Goal: Navigation & Orientation: Find specific page/section

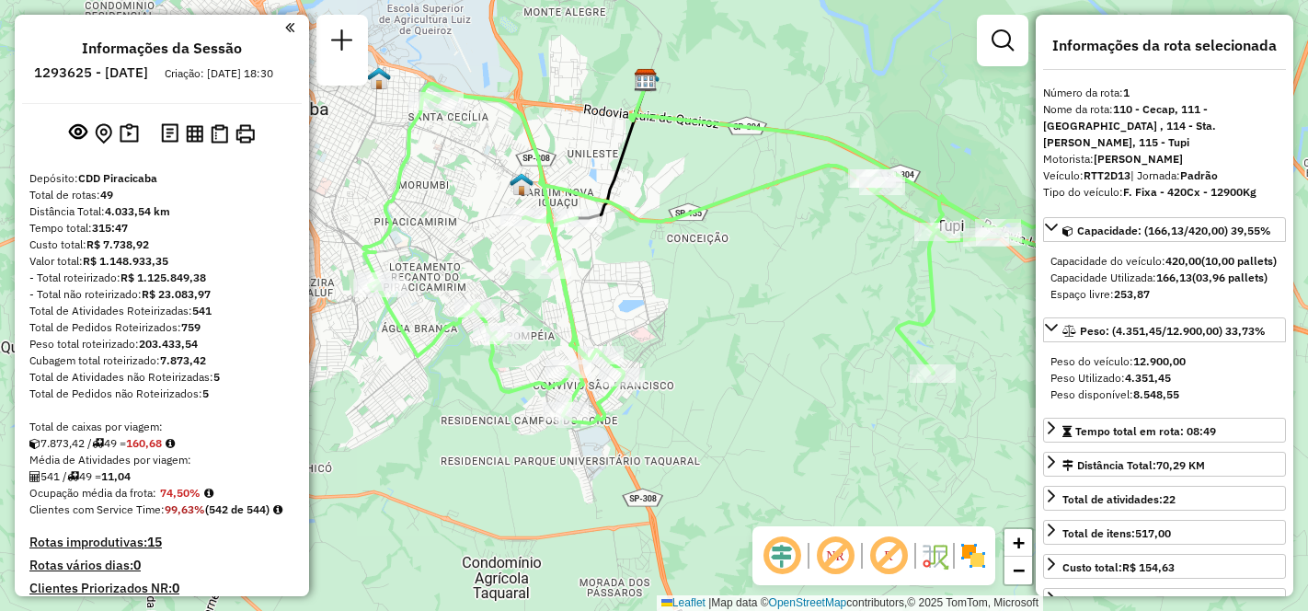
select select "**********"
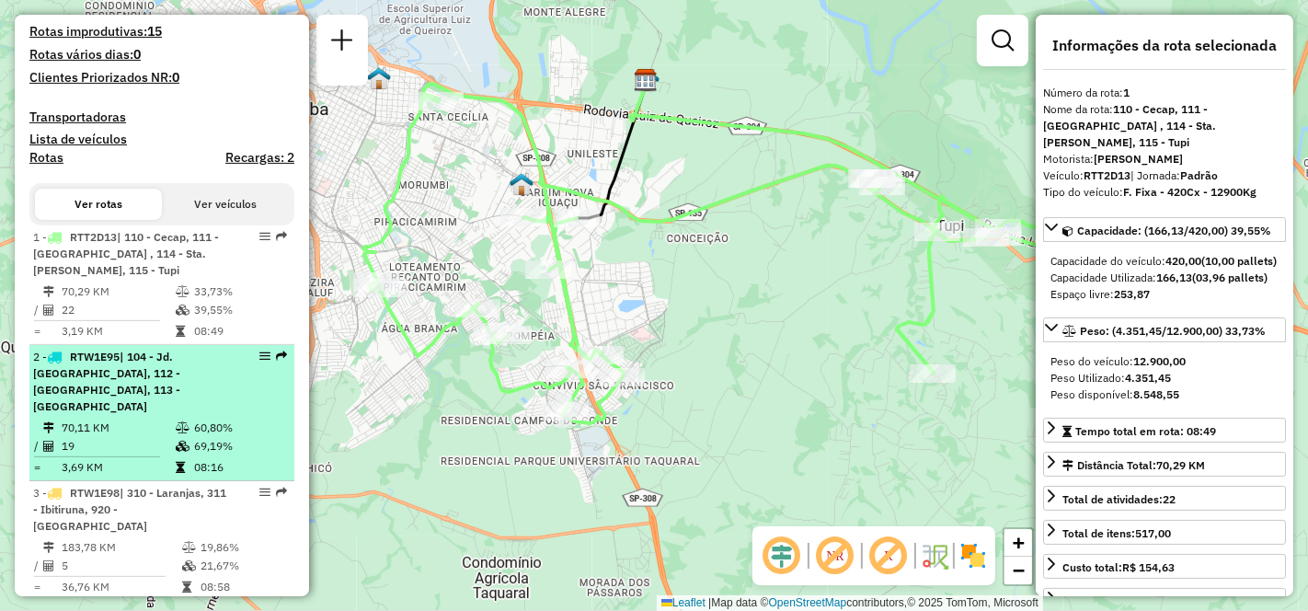
click at [65, 413] on span "| 104 - Jd. [GEOGRAPHIC_DATA], 112 - [GEOGRAPHIC_DATA], 113 - [GEOGRAPHIC_DATA]" at bounding box center [106, 381] width 147 height 63
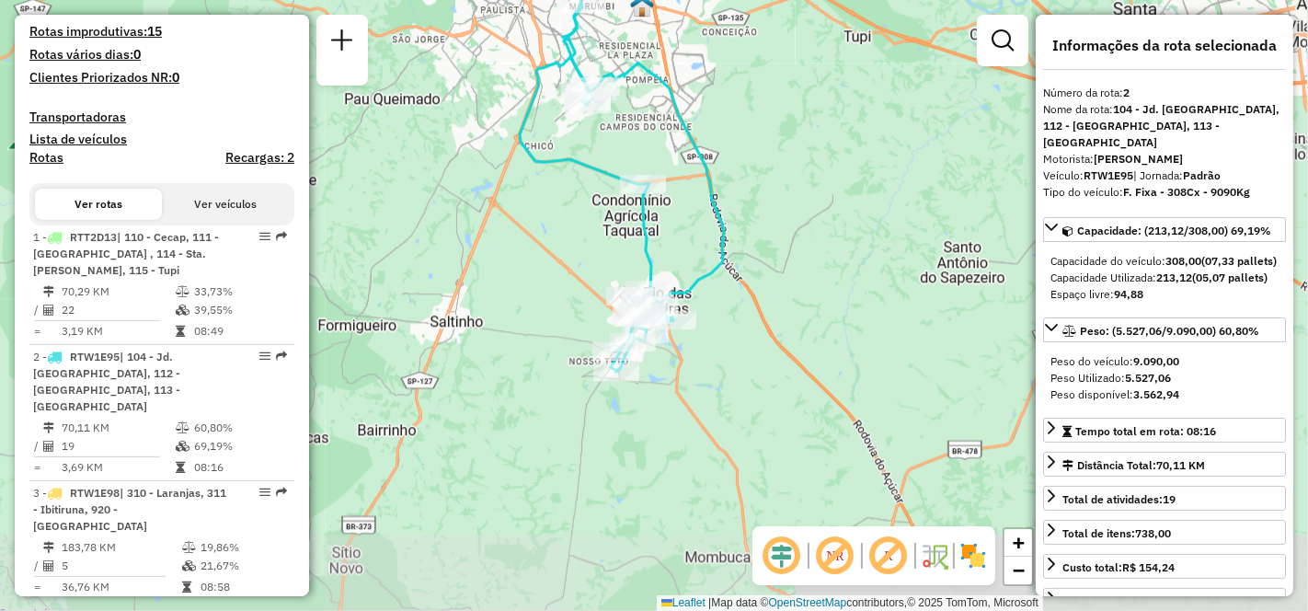
drag, startPoint x: 614, startPoint y: 525, endPoint x: 519, endPoint y: 240, distance: 300.8
click at [519, 240] on div "Janela de atendimento Grade de atendimento Capacidade Transportadoras Veículos …" at bounding box center [654, 305] width 1308 height 611
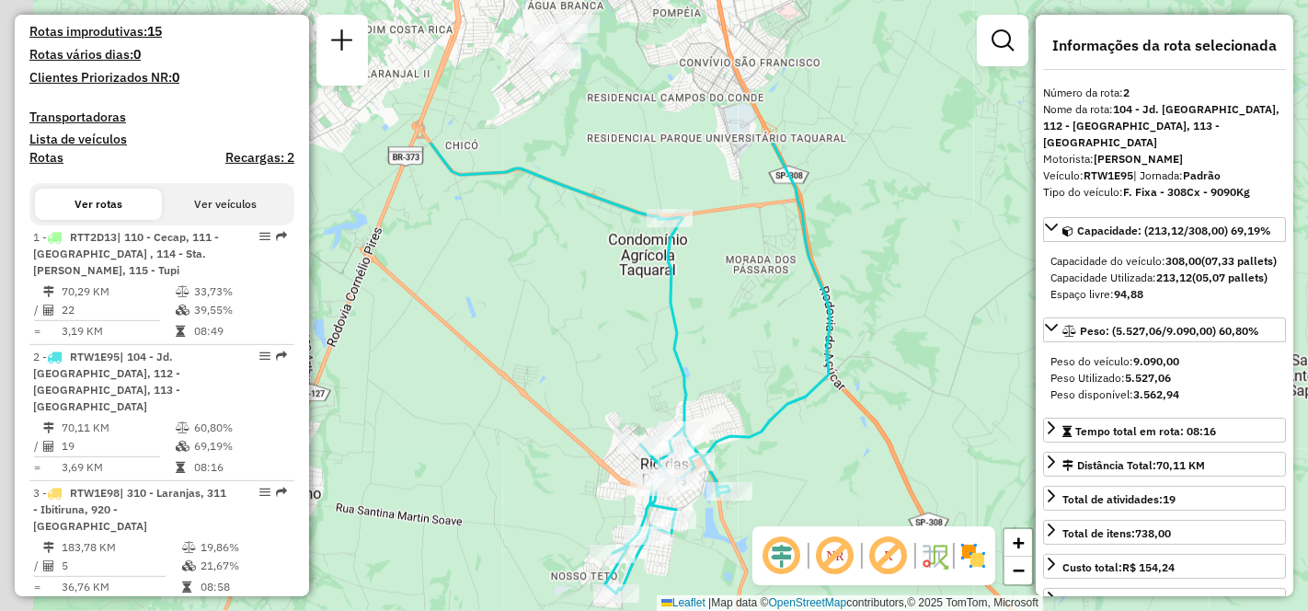
drag, startPoint x: 705, startPoint y: 120, endPoint x: 759, endPoint y: 442, distance: 327.4
click at [756, 400] on div "Janela de atendimento Grade de atendimento Capacidade Transportadoras Veículos …" at bounding box center [654, 305] width 1308 height 611
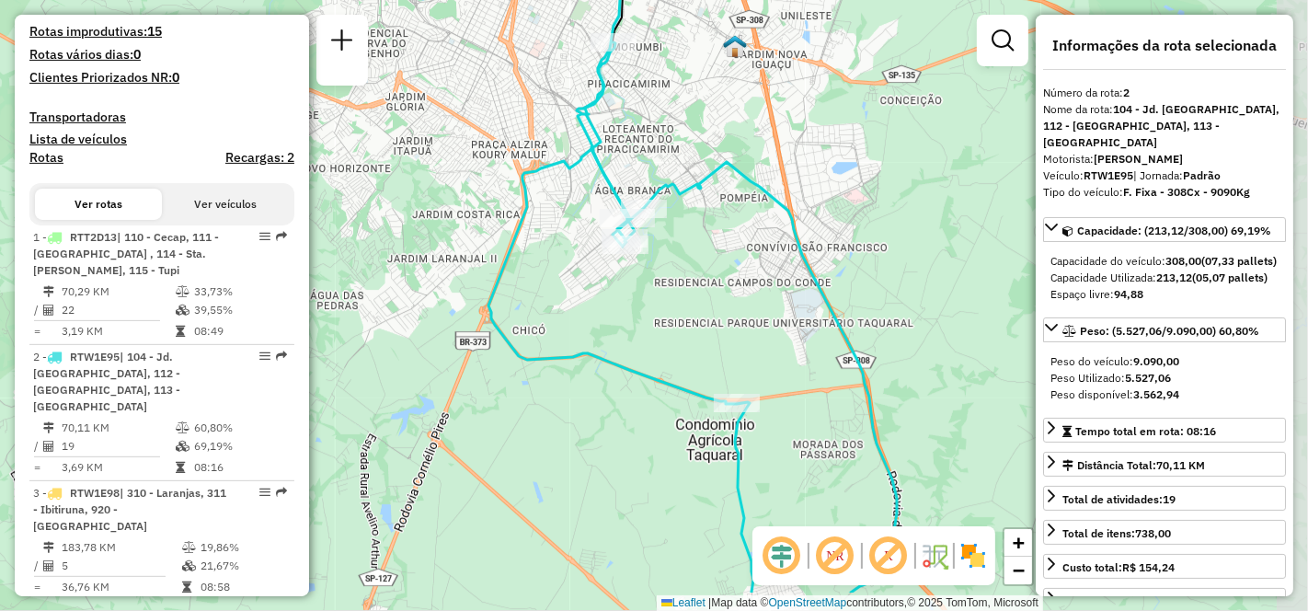
drag, startPoint x: 753, startPoint y: 139, endPoint x: 677, endPoint y: 55, distance: 113.3
click at [677, 55] on div "Janela de atendimento Grade de atendimento Capacidade Transportadoras Veículos …" at bounding box center [654, 305] width 1308 height 611
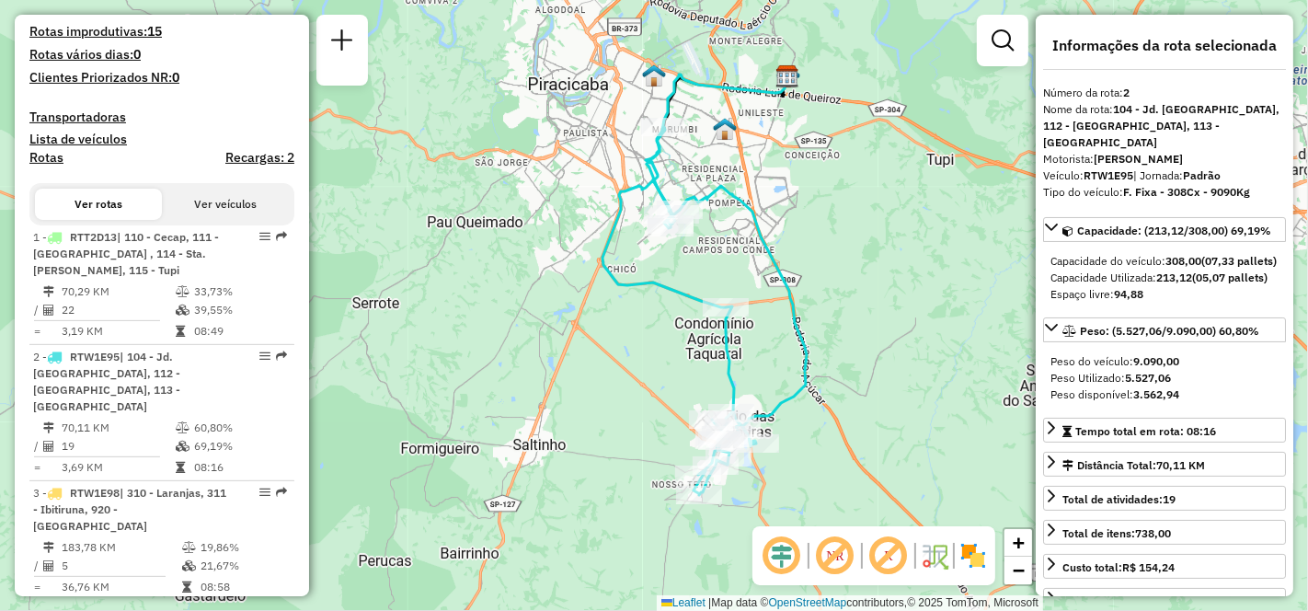
drag, startPoint x: 735, startPoint y: 161, endPoint x: 750, endPoint y: 208, distance: 49.2
click at [750, 208] on icon at bounding box center [705, 311] width 204 height 368
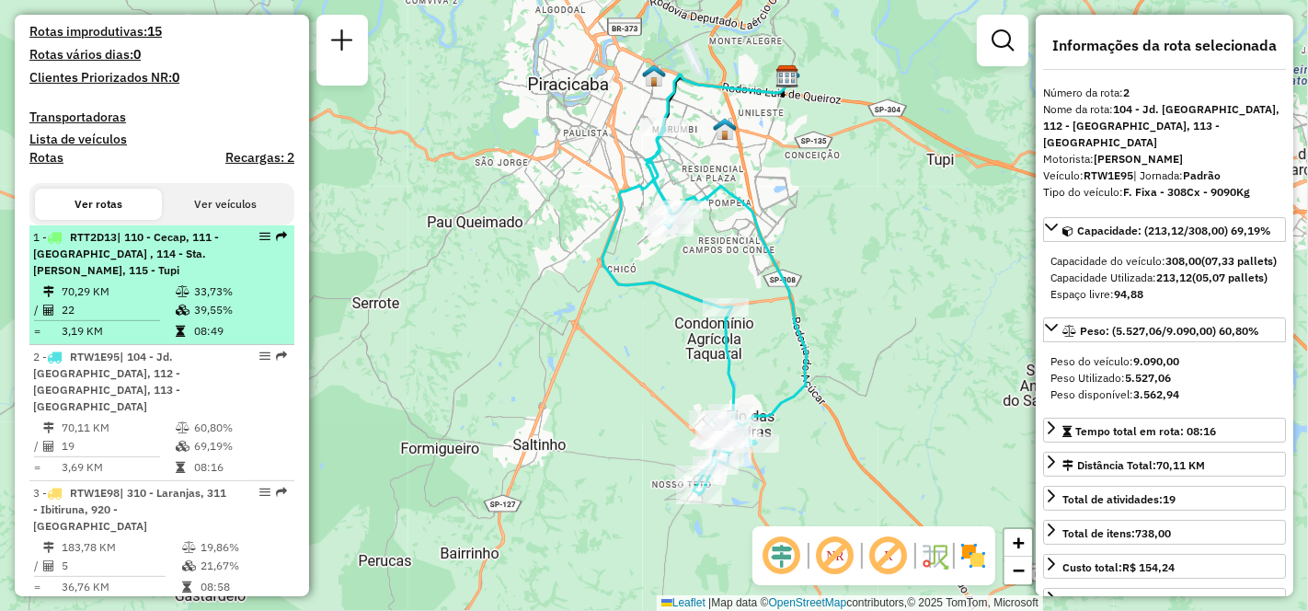
click at [80, 301] on td "70,29 KM" at bounding box center [118, 291] width 114 height 18
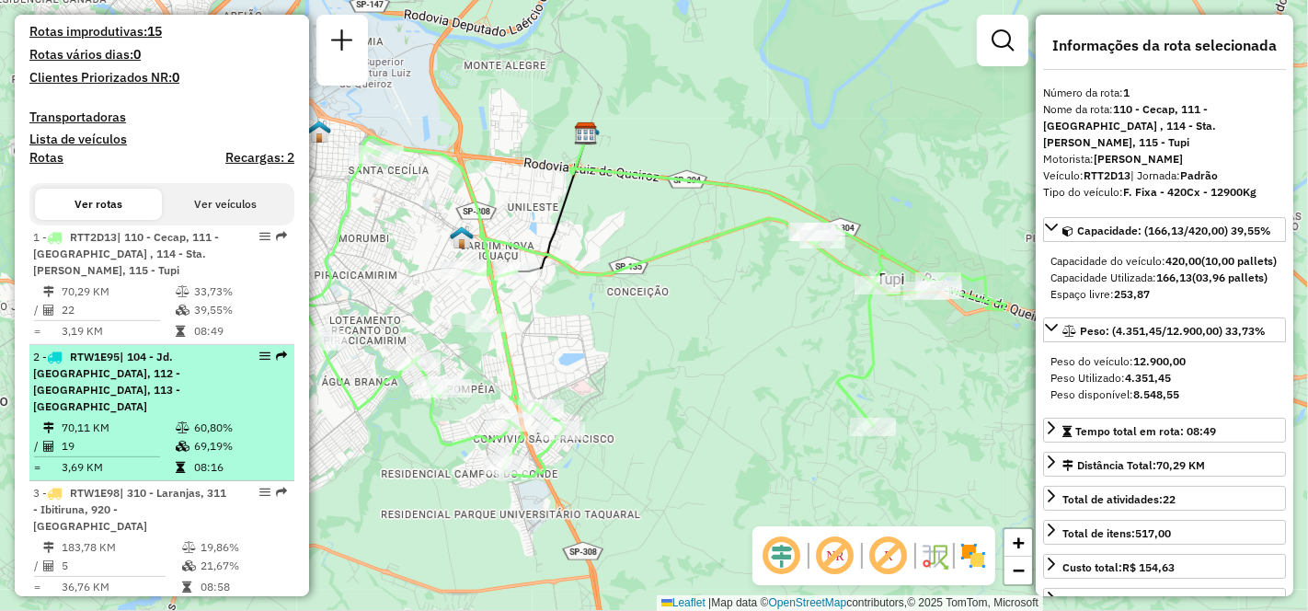
click at [95, 407] on span "| 104 - Jd. [GEOGRAPHIC_DATA], 112 - [GEOGRAPHIC_DATA], 113 - [GEOGRAPHIC_DATA]" at bounding box center [106, 381] width 147 height 63
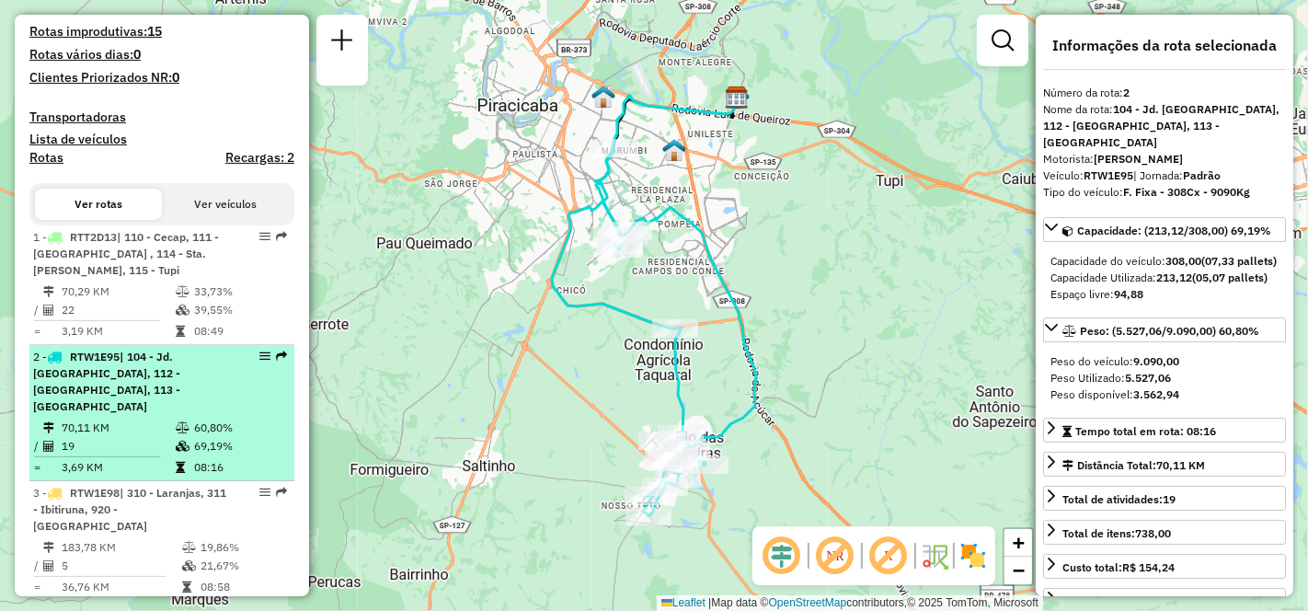
scroll to position [613, 0]
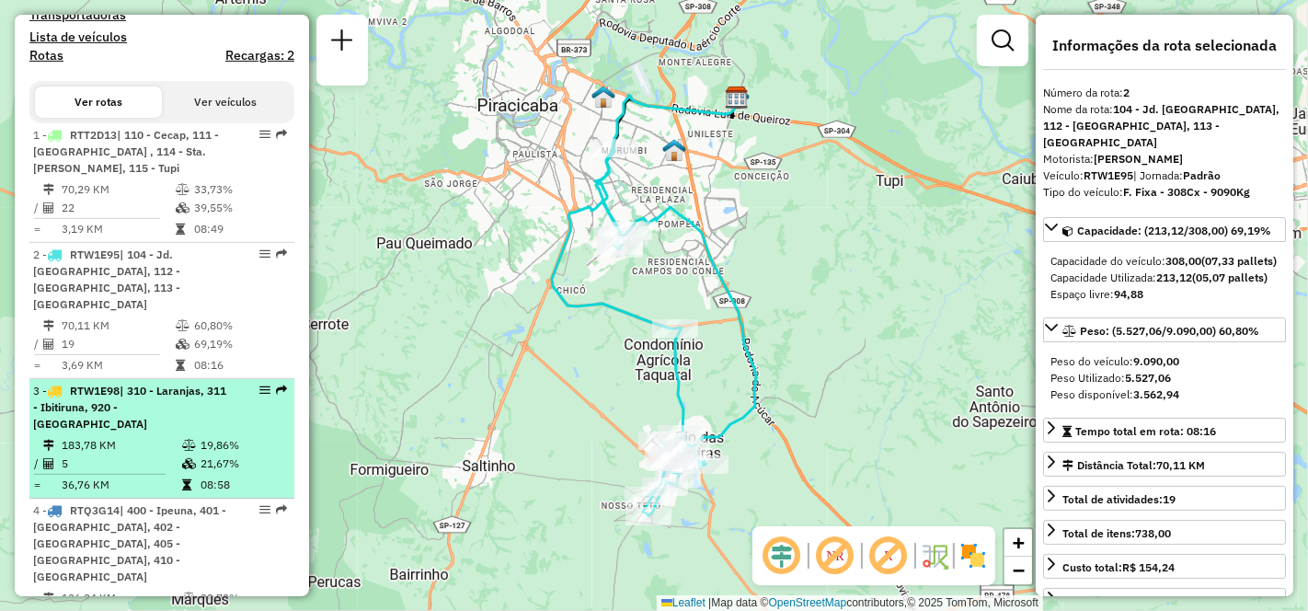
click at [120, 445] on td "183,78 KM" at bounding box center [121, 445] width 121 height 18
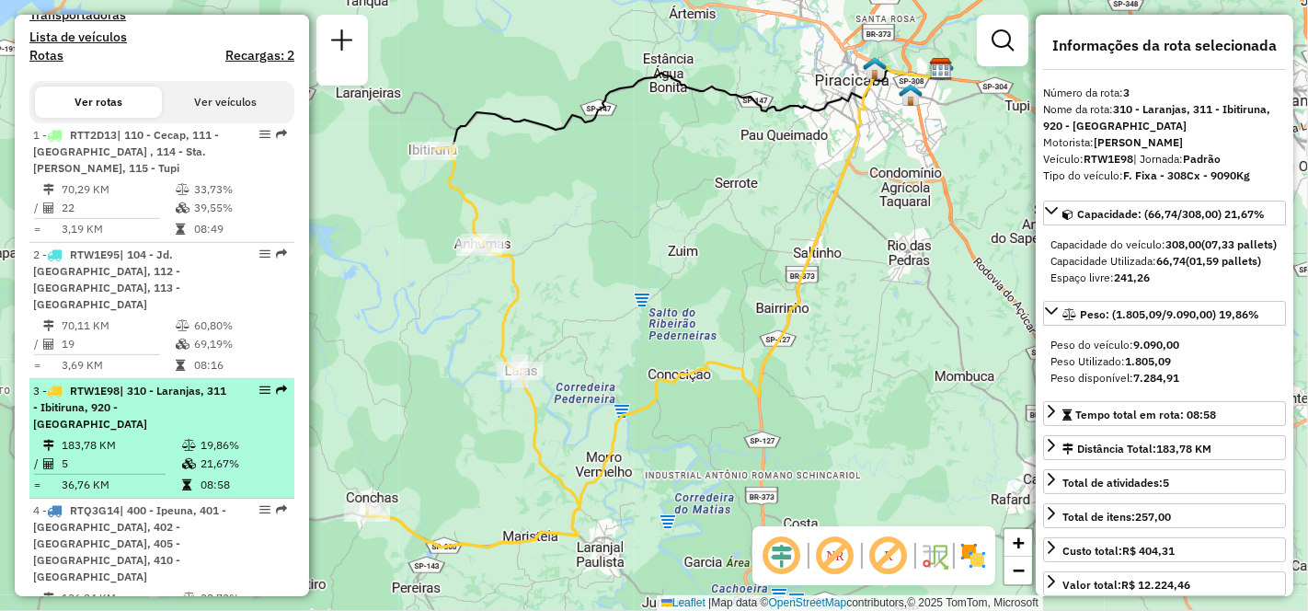
scroll to position [715, 0]
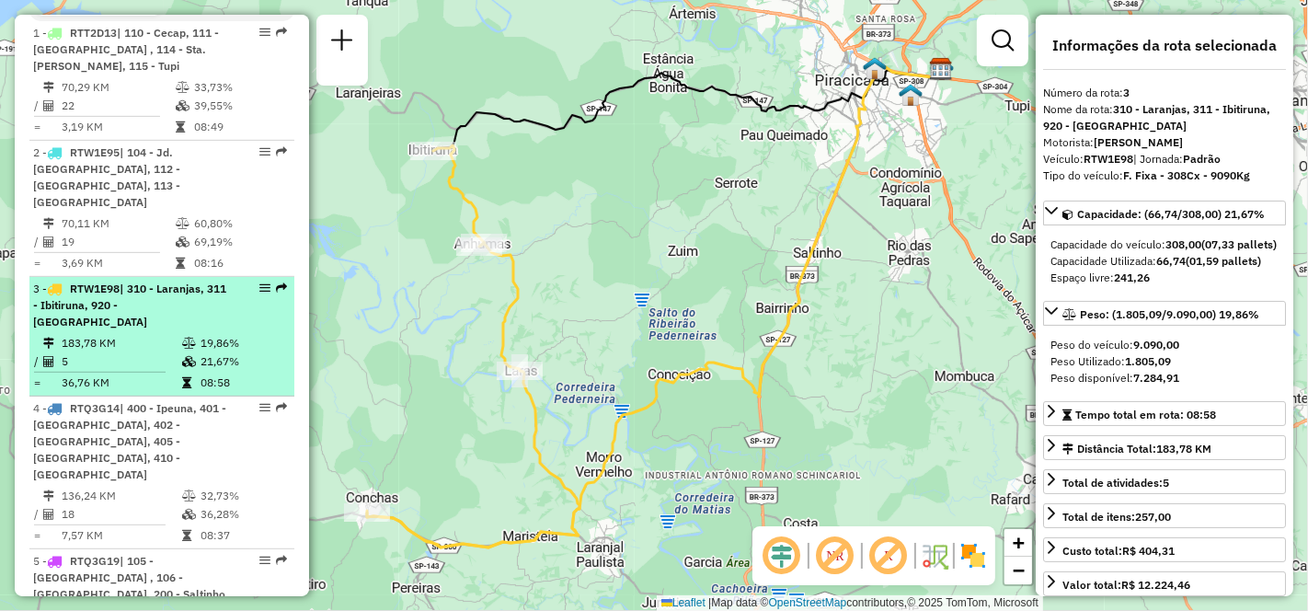
click at [155, 435] on span "| 400 - Ipeuna, 401 - [GEOGRAPHIC_DATA], 402 - [GEOGRAPHIC_DATA], 405 - [GEOGRA…" at bounding box center [129, 441] width 193 height 80
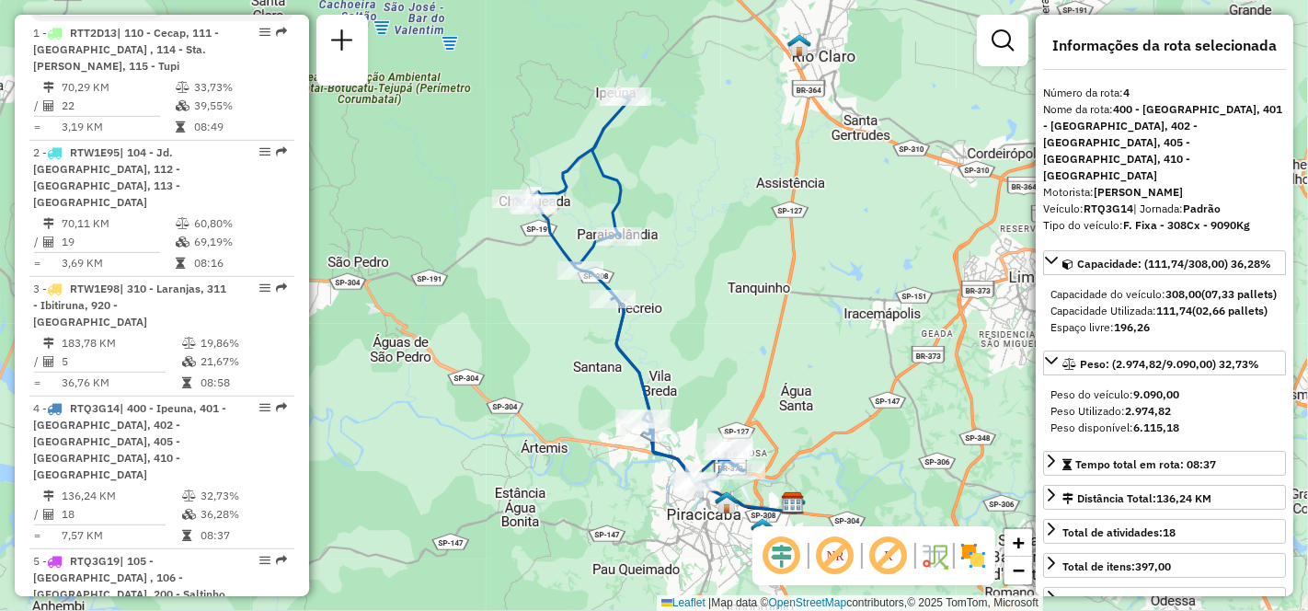
click at [157, 231] on td "70,11 KM" at bounding box center [118, 223] width 114 height 18
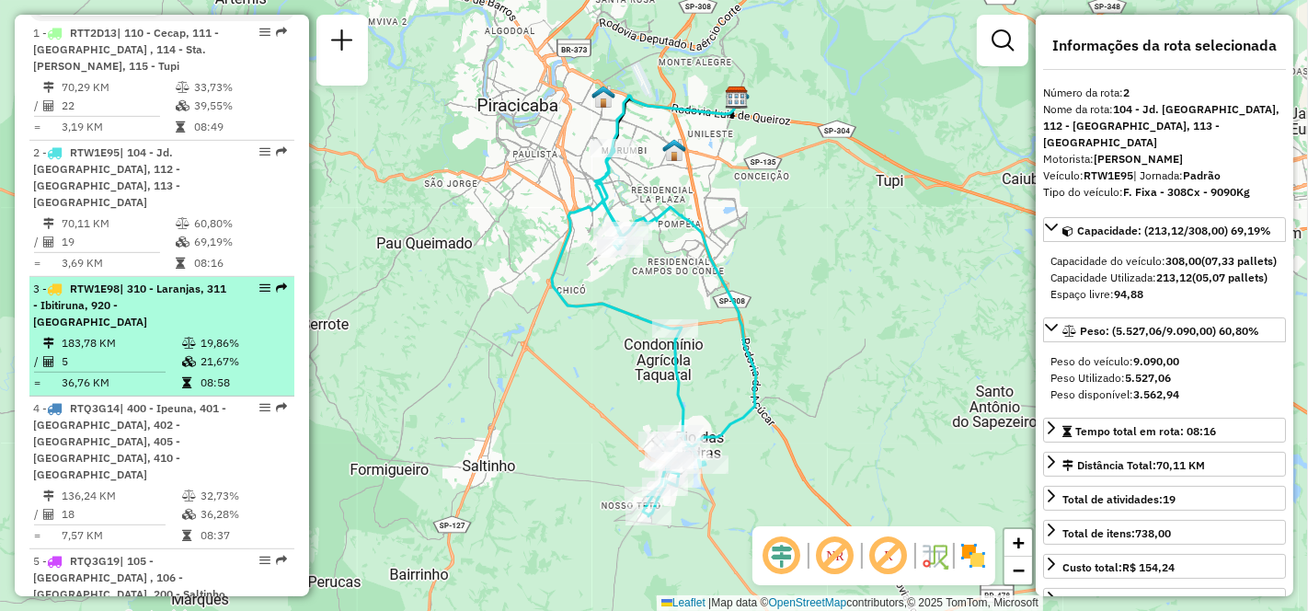
click at [98, 345] on td "183,78 KM" at bounding box center [121, 343] width 121 height 18
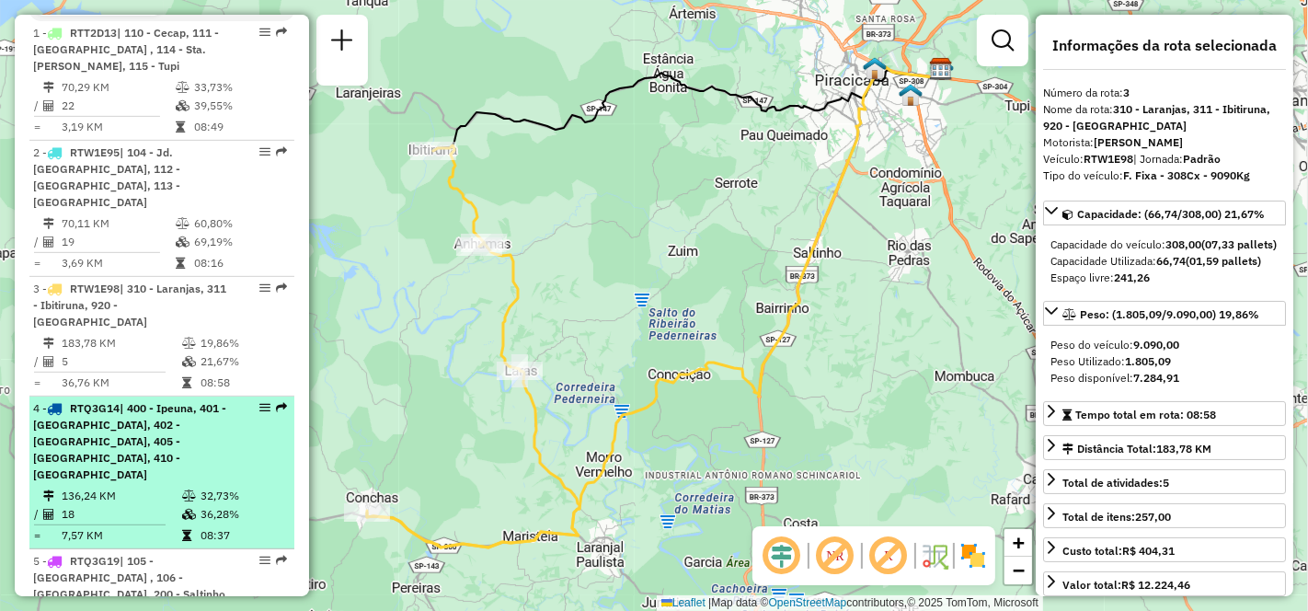
click at [106, 417] on span "| 400 - Ipeuna, 401 - [GEOGRAPHIC_DATA], 402 - [GEOGRAPHIC_DATA], 405 - [GEOGRA…" at bounding box center [129, 441] width 193 height 80
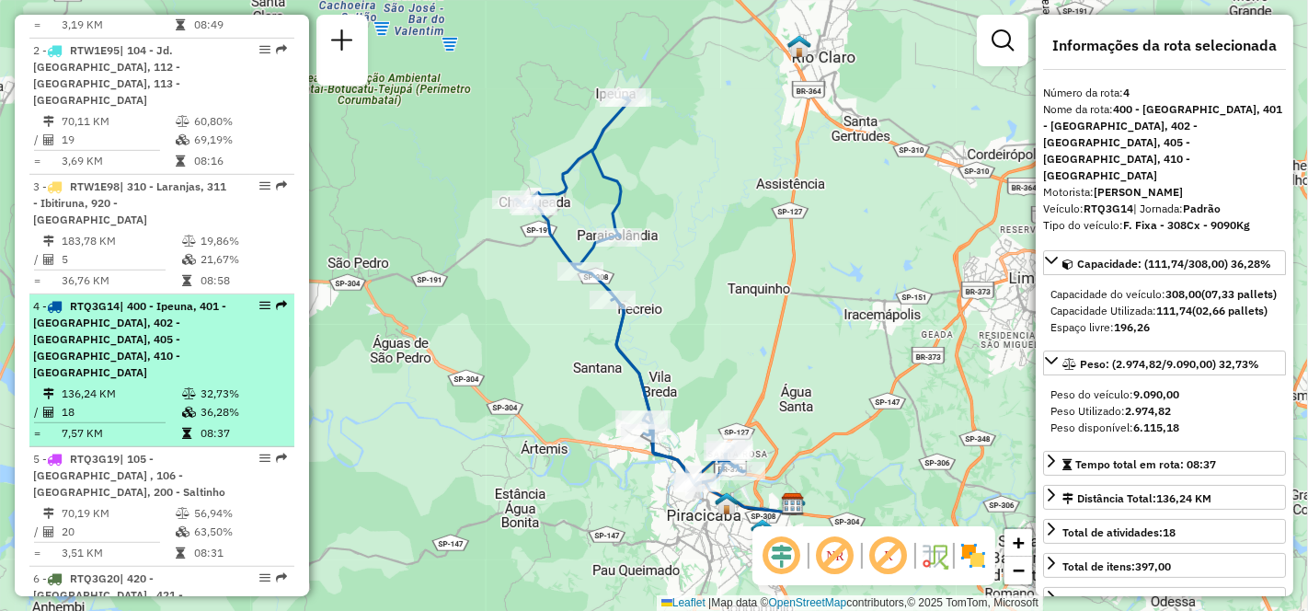
scroll to position [920, 0]
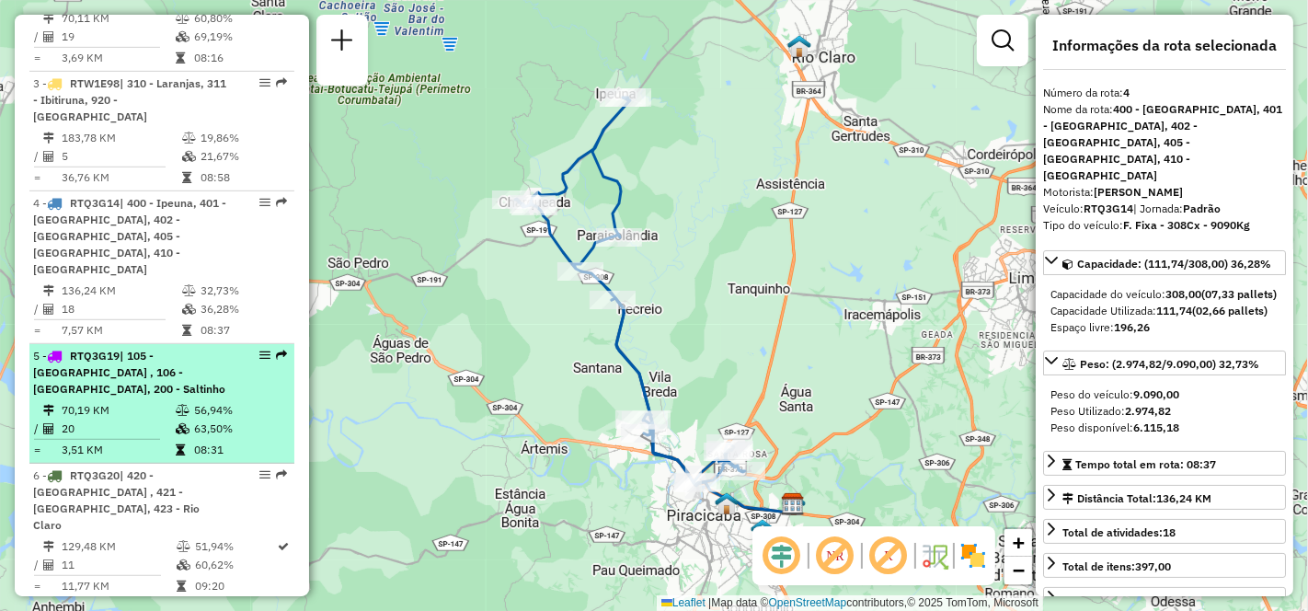
click at [110, 401] on td "70,19 KM" at bounding box center [118, 410] width 114 height 18
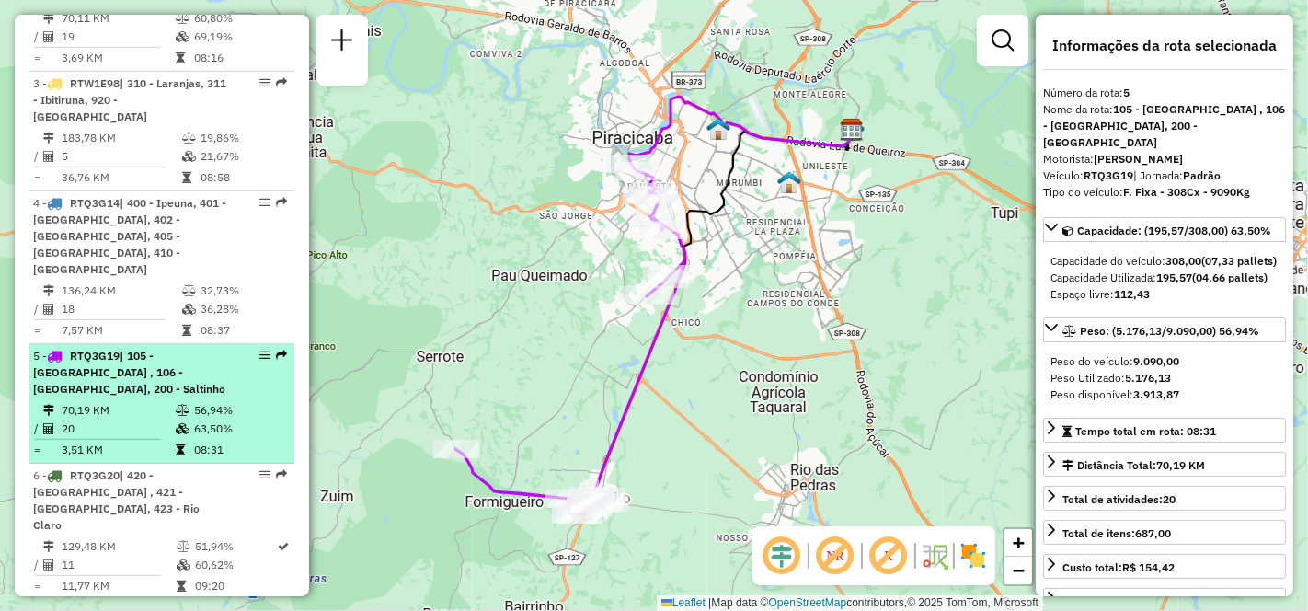
scroll to position [1022, 0]
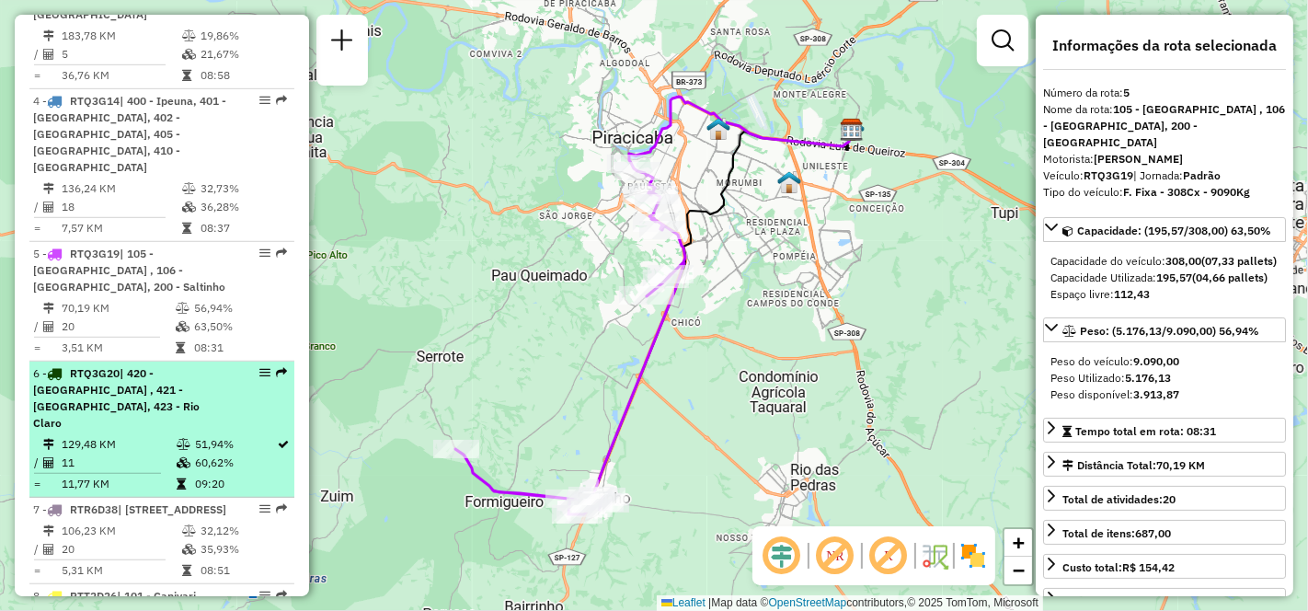
click at [110, 435] on td "129,48 KM" at bounding box center [118, 444] width 115 height 18
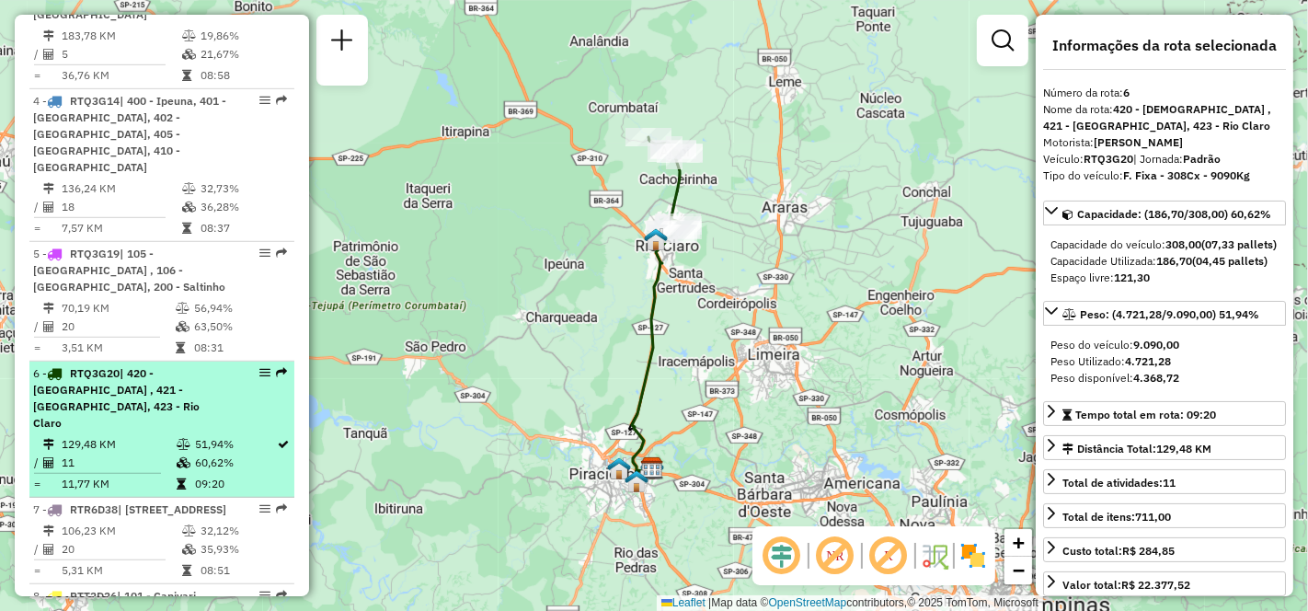
scroll to position [1226, 0]
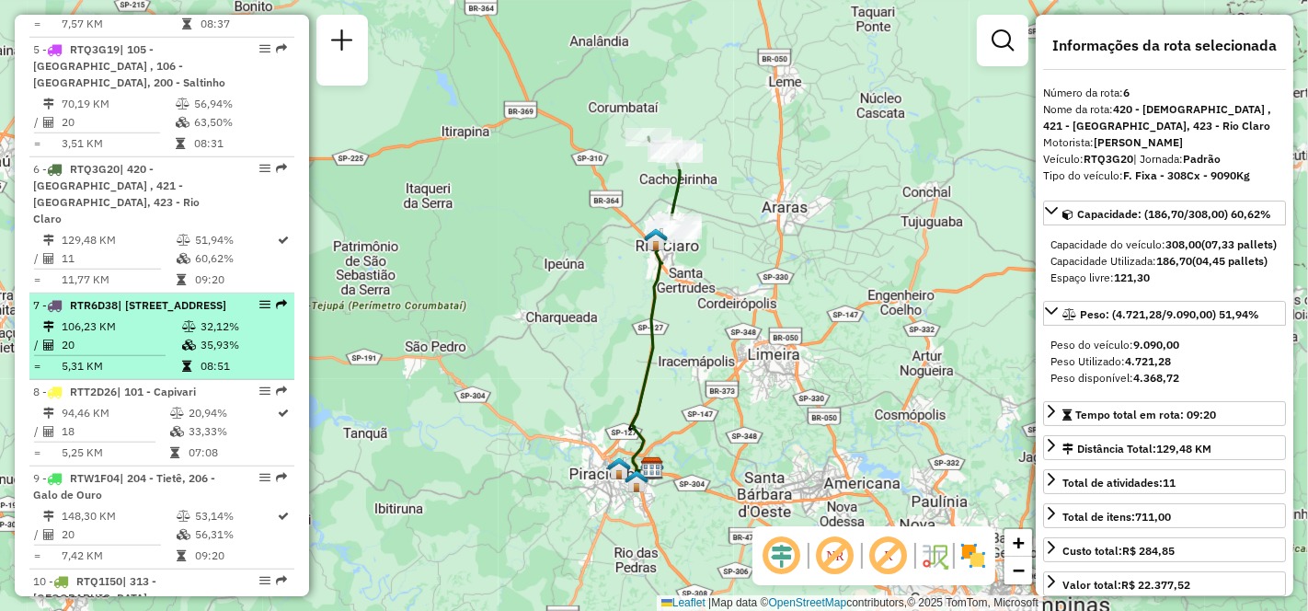
click at [107, 317] on td "106,23 KM" at bounding box center [121, 326] width 121 height 18
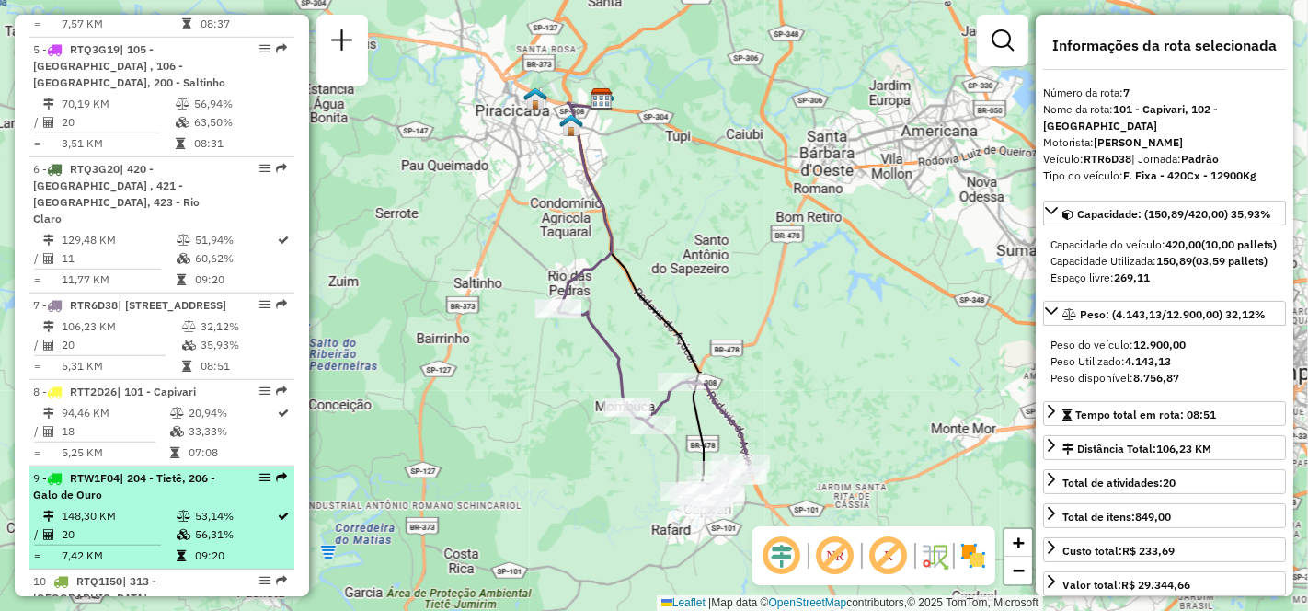
click at [147, 470] on div "9 - RTW1F04 | 204 - Tietê, 206 - [GEOGRAPHIC_DATA]" at bounding box center [130, 486] width 195 height 33
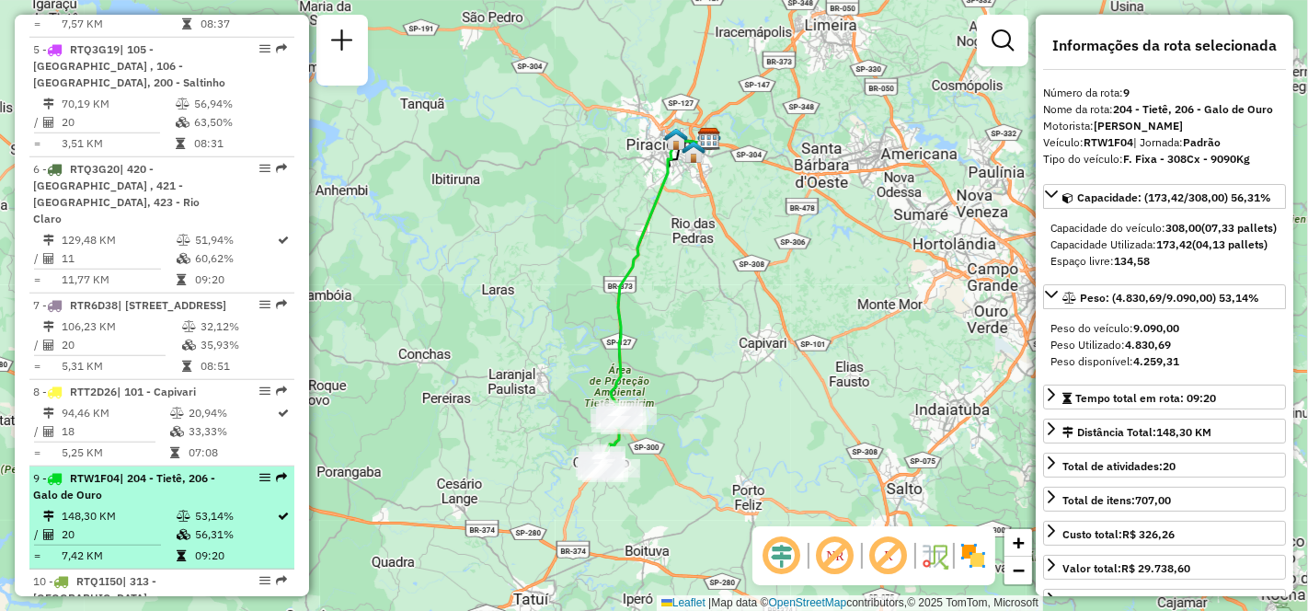
scroll to position [1328, 0]
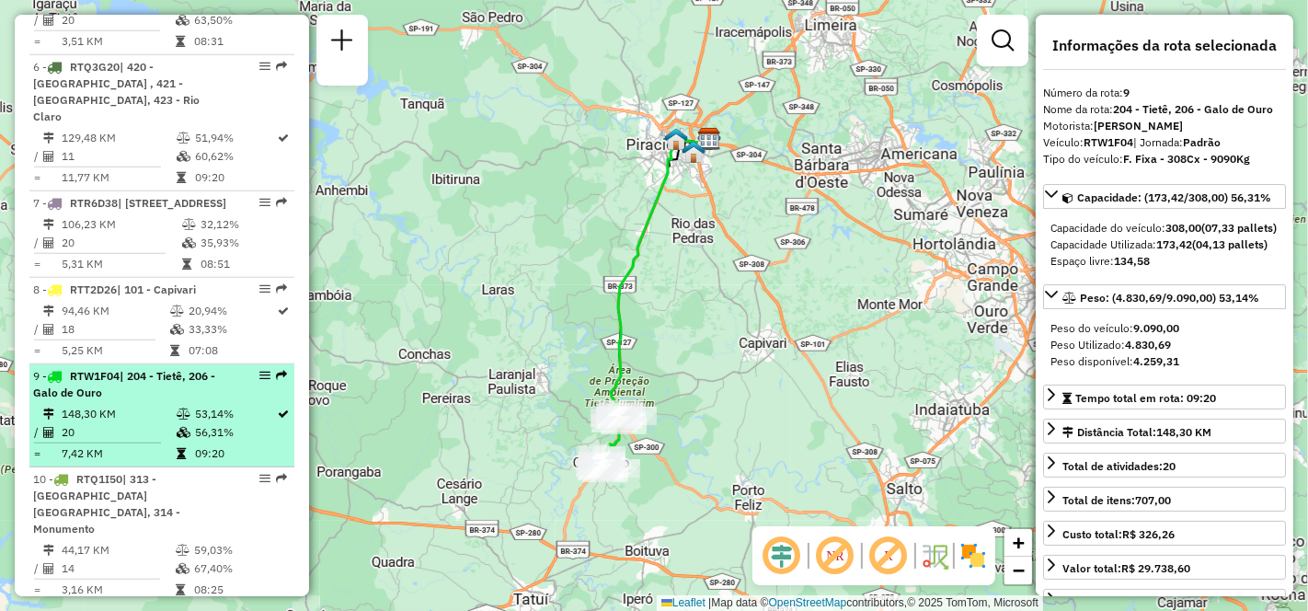
click at [147, 472] on span "| 313 - [GEOGRAPHIC_DATA] [GEOGRAPHIC_DATA], 314 - Monumento" at bounding box center [106, 503] width 147 height 63
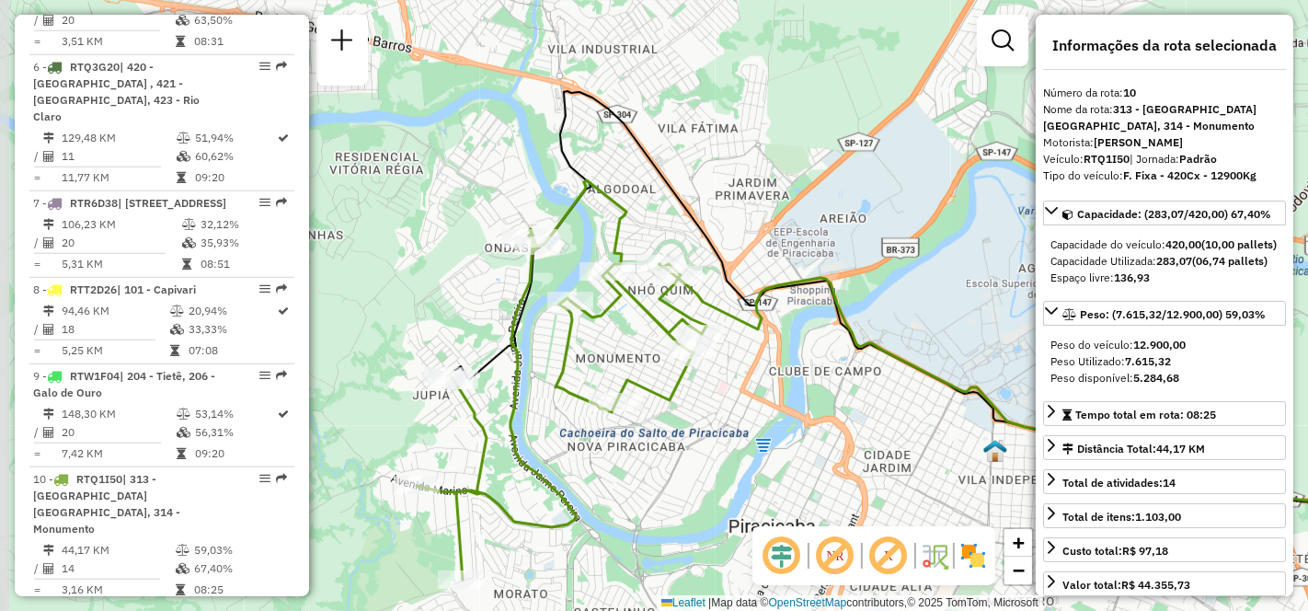
drag, startPoint x: 474, startPoint y: 431, endPoint x: 794, endPoint y: 460, distance: 321.5
click at [794, 460] on div "Janela de atendimento Grade de atendimento Capacidade Transportadoras Veículos …" at bounding box center [654, 305] width 1308 height 611
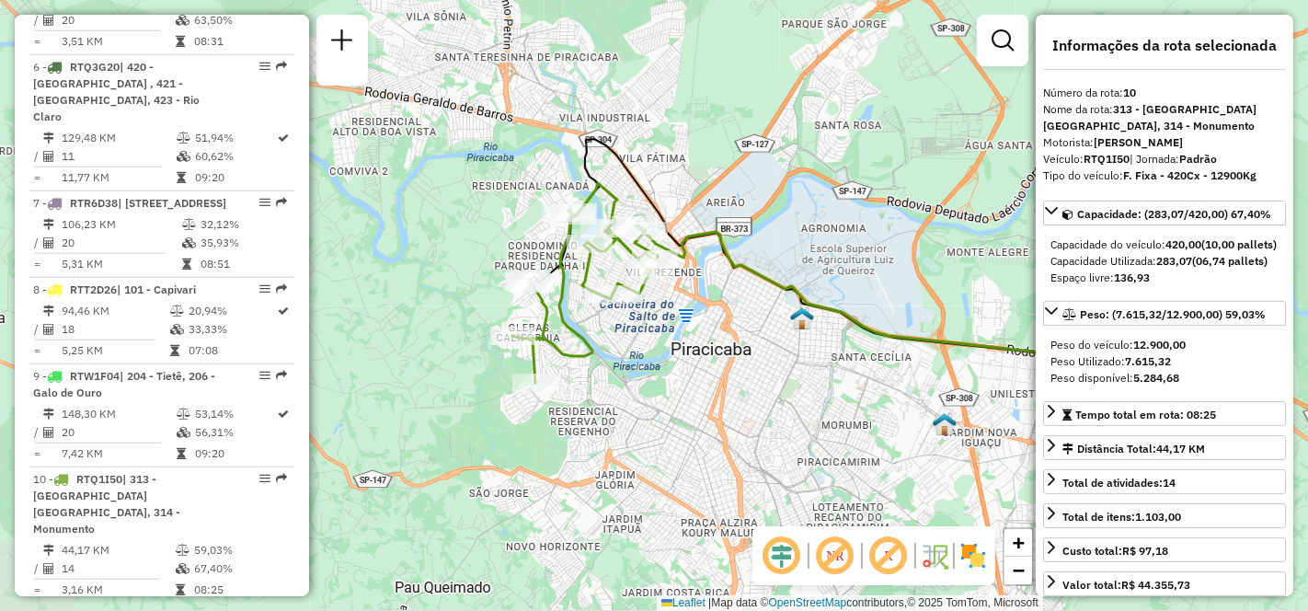
drag, startPoint x: 608, startPoint y: 484, endPoint x: 646, endPoint y: 357, distance: 132.4
click at [646, 357] on div "Janela de atendimento Grade de atendimento Capacidade Transportadoras Veículos …" at bounding box center [654, 305] width 1308 height 611
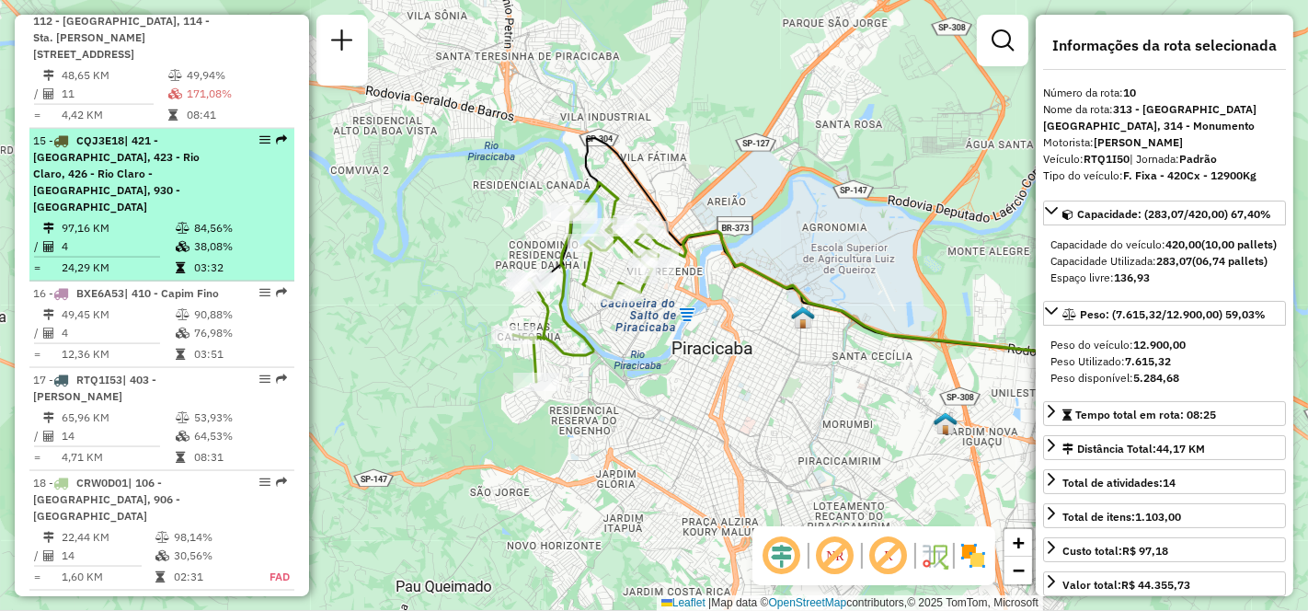
scroll to position [2350, 0]
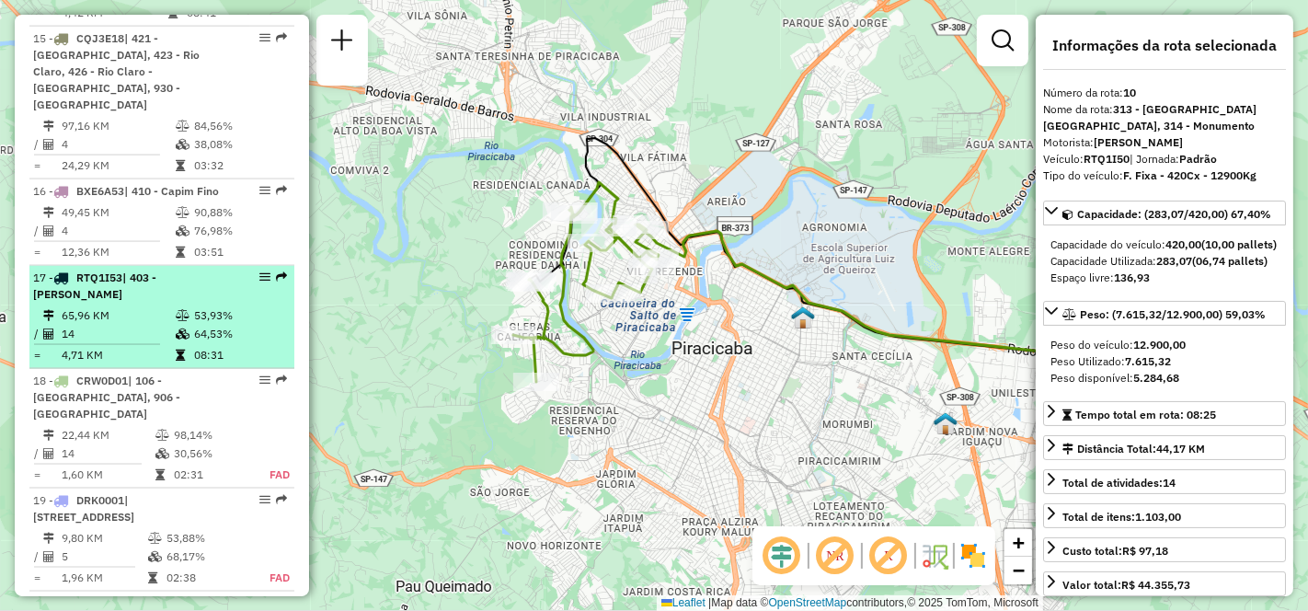
click at [126, 325] on td "14" at bounding box center [118, 334] width 114 height 18
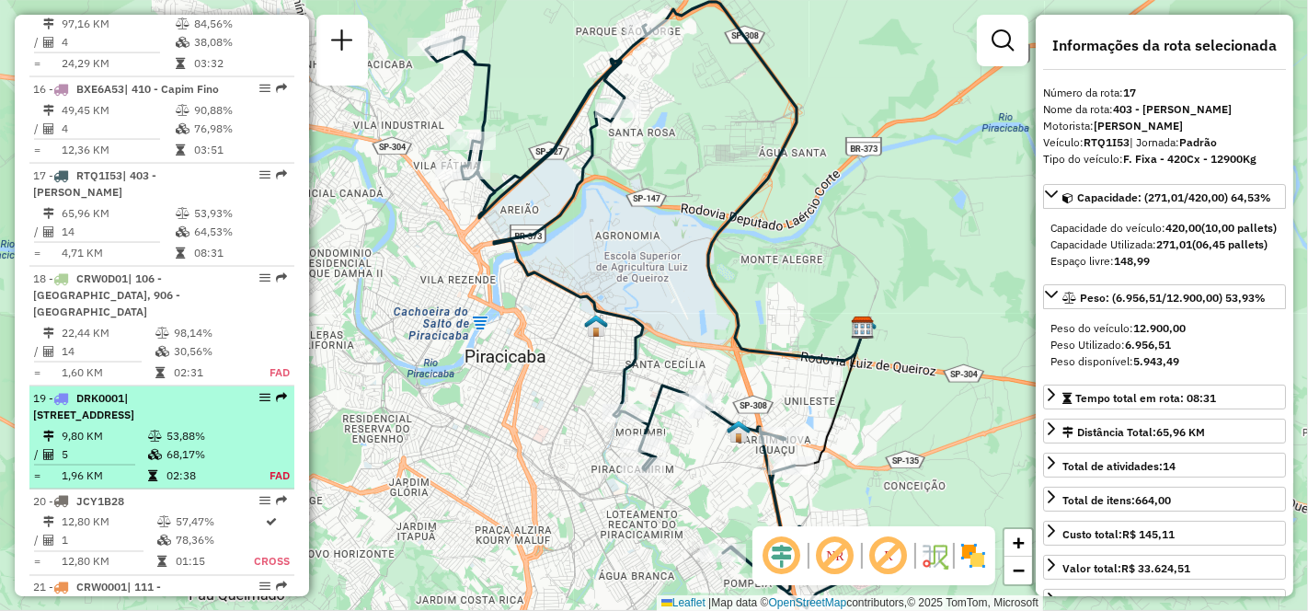
scroll to position [2555, 0]
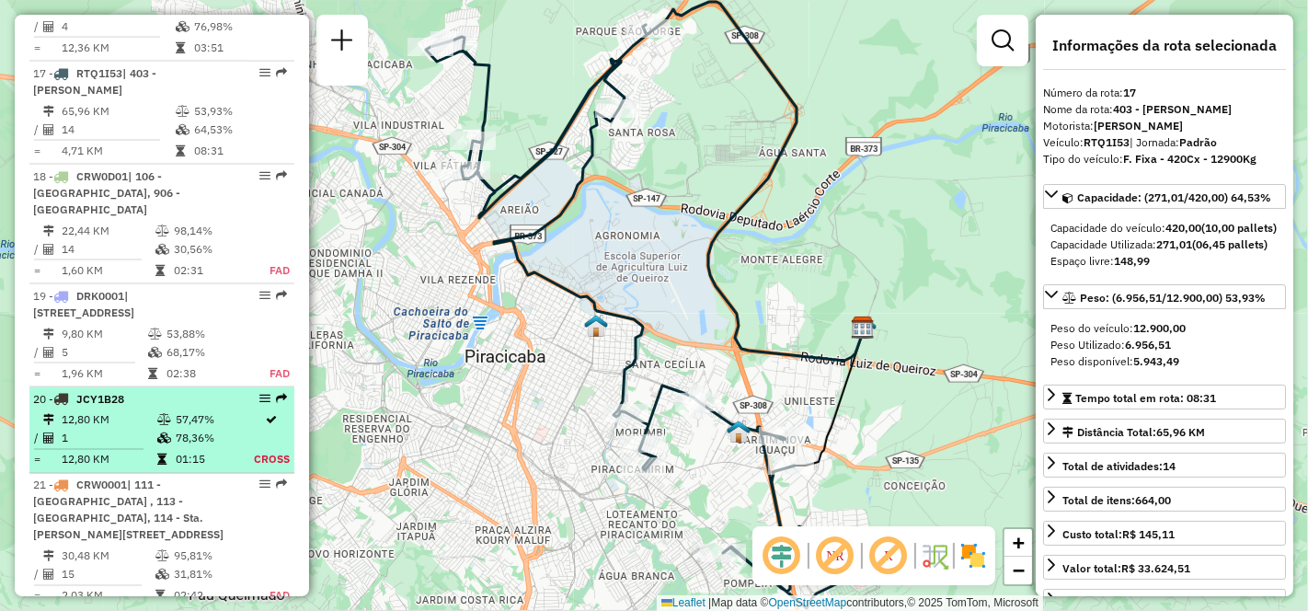
click at [94, 430] on td "1" at bounding box center [109, 439] width 96 height 18
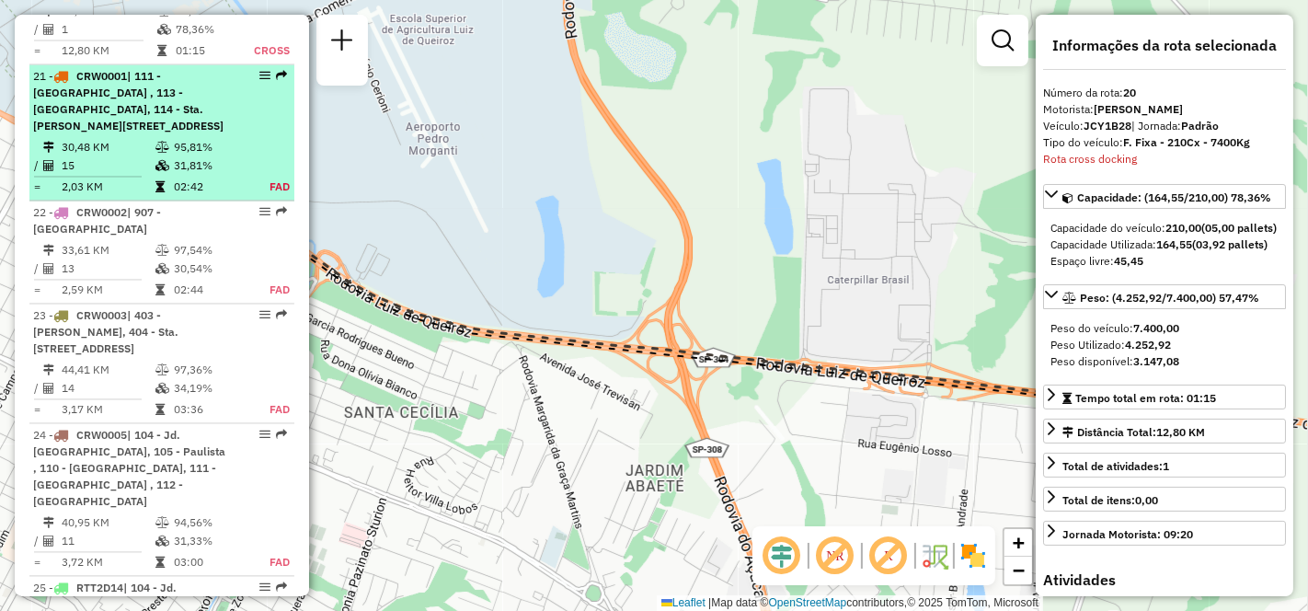
scroll to position [3168, 0]
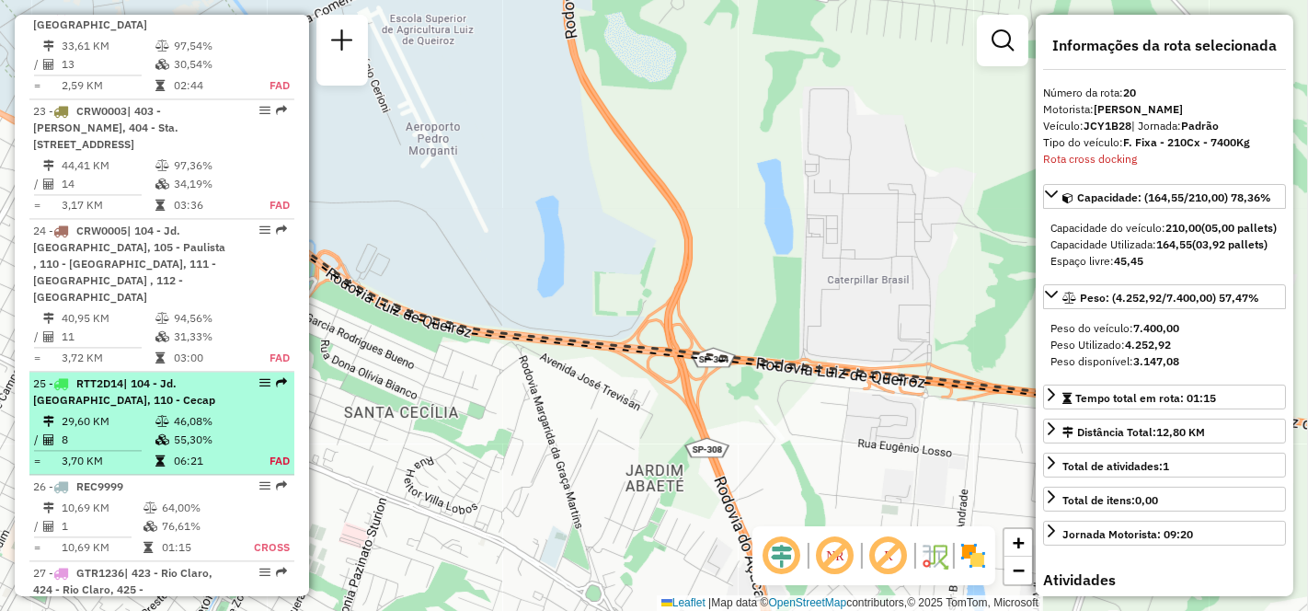
click at [110, 375] on div "25 - RTT2D14 | 104 - Jd. [GEOGRAPHIC_DATA], 110 - Cecap" at bounding box center [130, 391] width 195 height 33
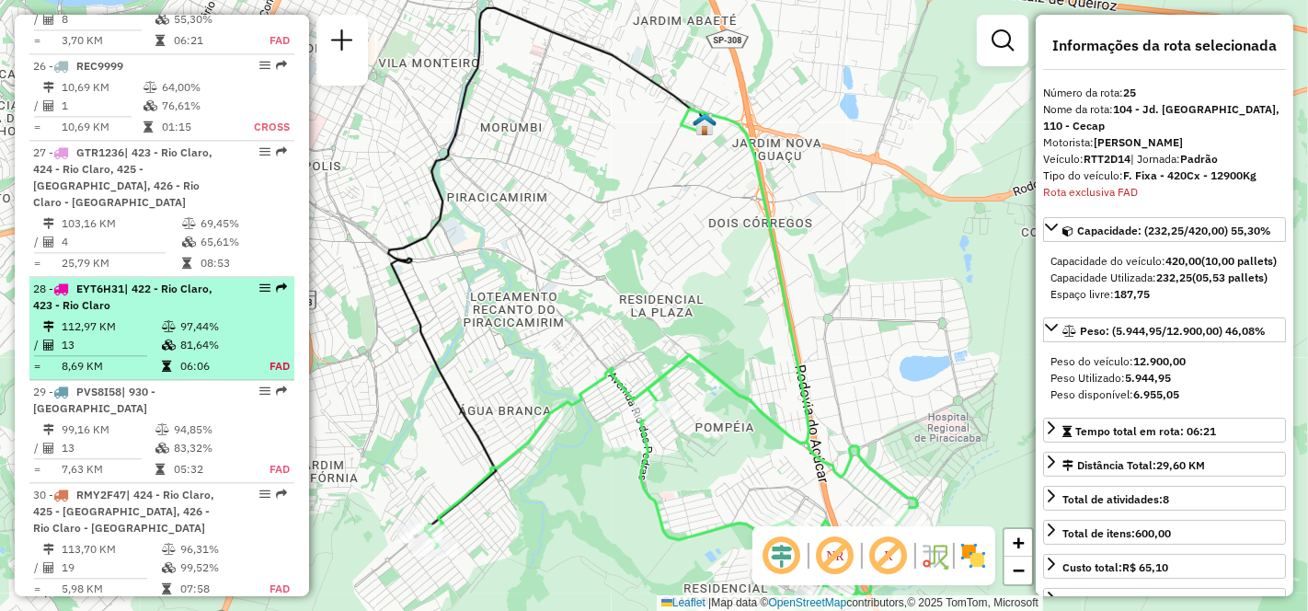
scroll to position [3691, 0]
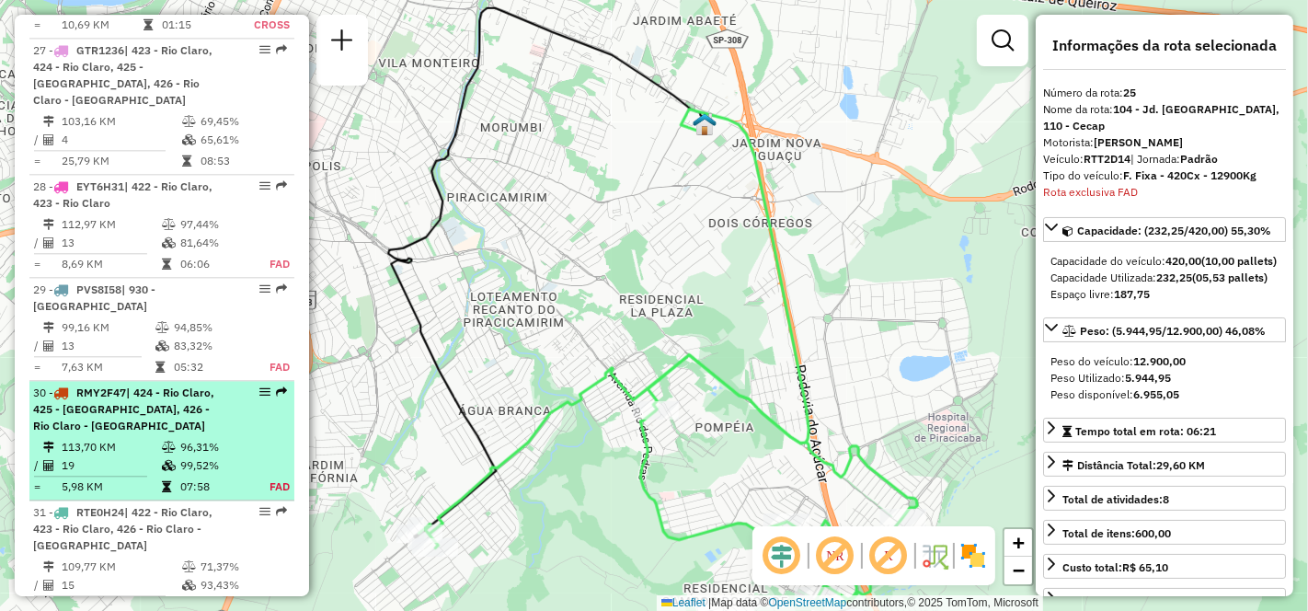
click at [84, 385] on span "| 424 - Rio Claro, 425 - [GEOGRAPHIC_DATA], 426 - Rio Claro - [GEOGRAPHIC_DATA]" at bounding box center [123, 408] width 181 height 47
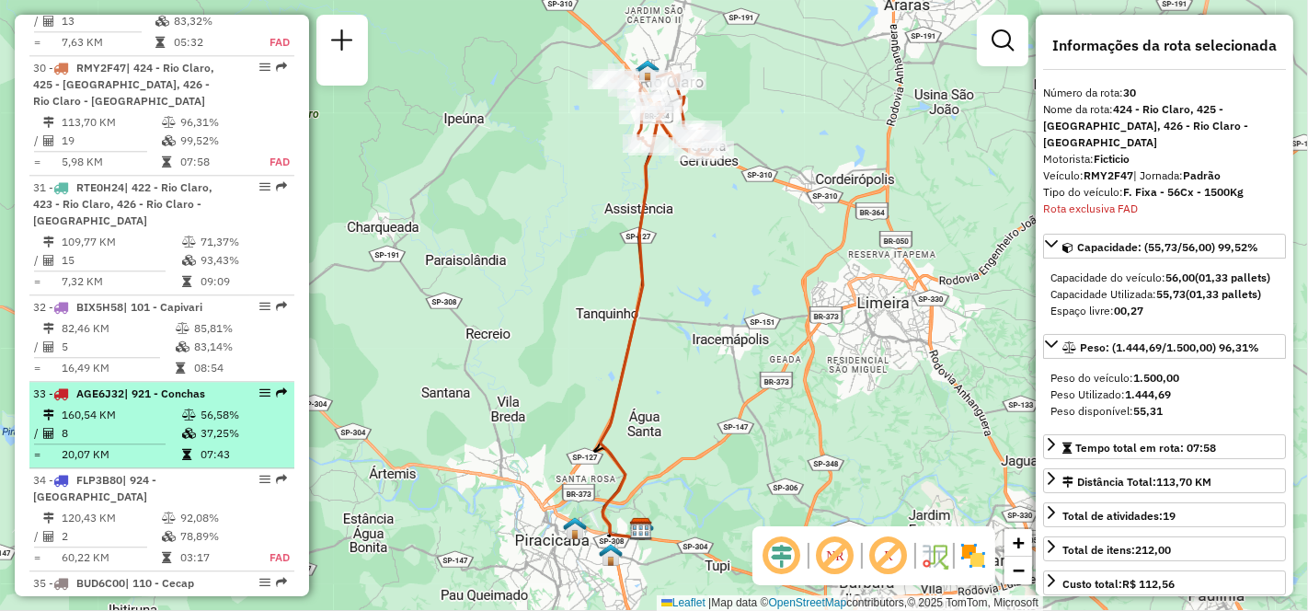
scroll to position [3913, 0]
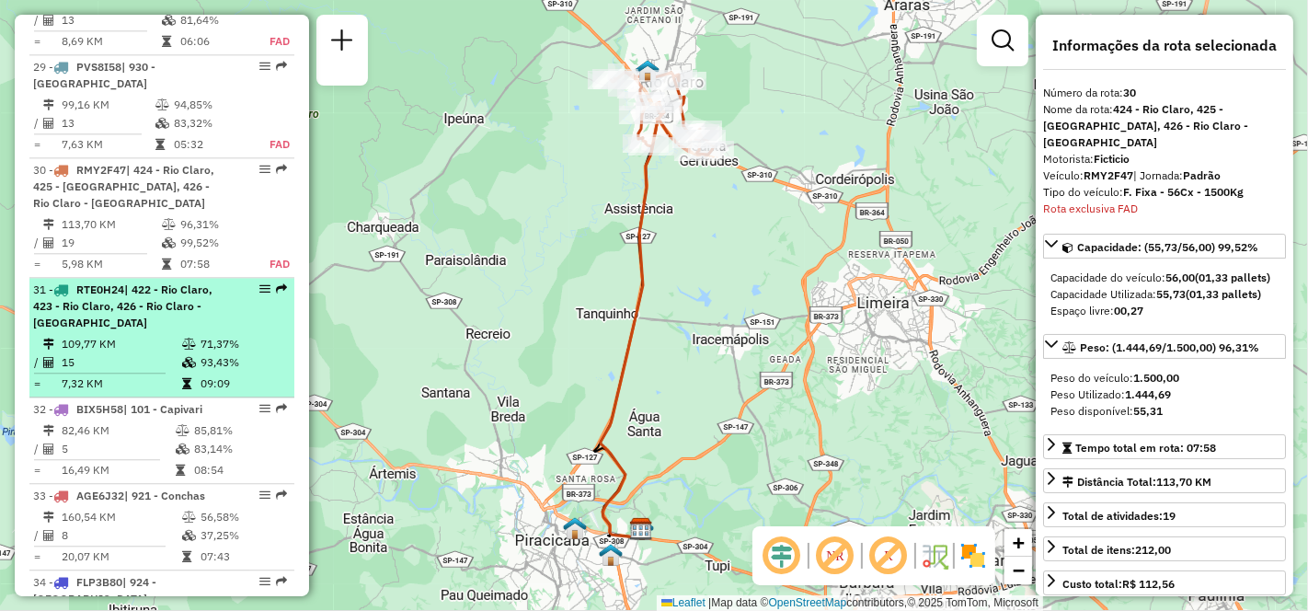
click at [136, 281] on div "31 - RTE0H24 | 422 - Rio Claro, 423 - [GEOGRAPHIC_DATA], 426 - Rio Claro - [GEO…" at bounding box center [130, 306] width 195 height 50
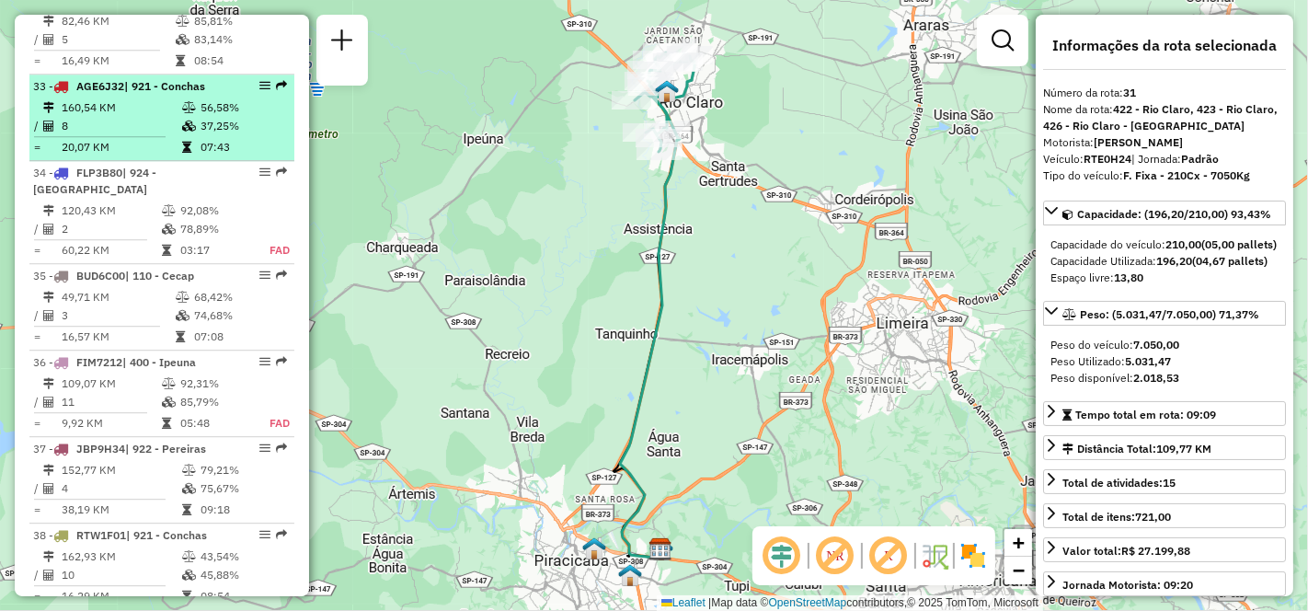
scroll to position [4425, 0]
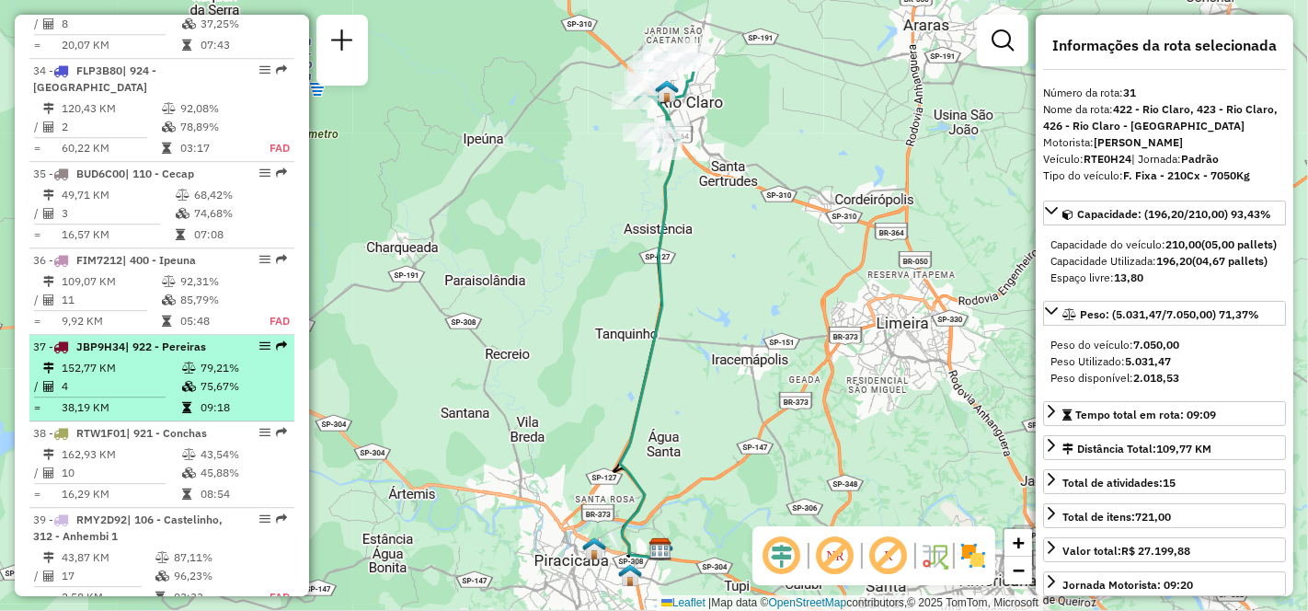
click at [123, 377] on td "4" at bounding box center [121, 386] width 121 height 18
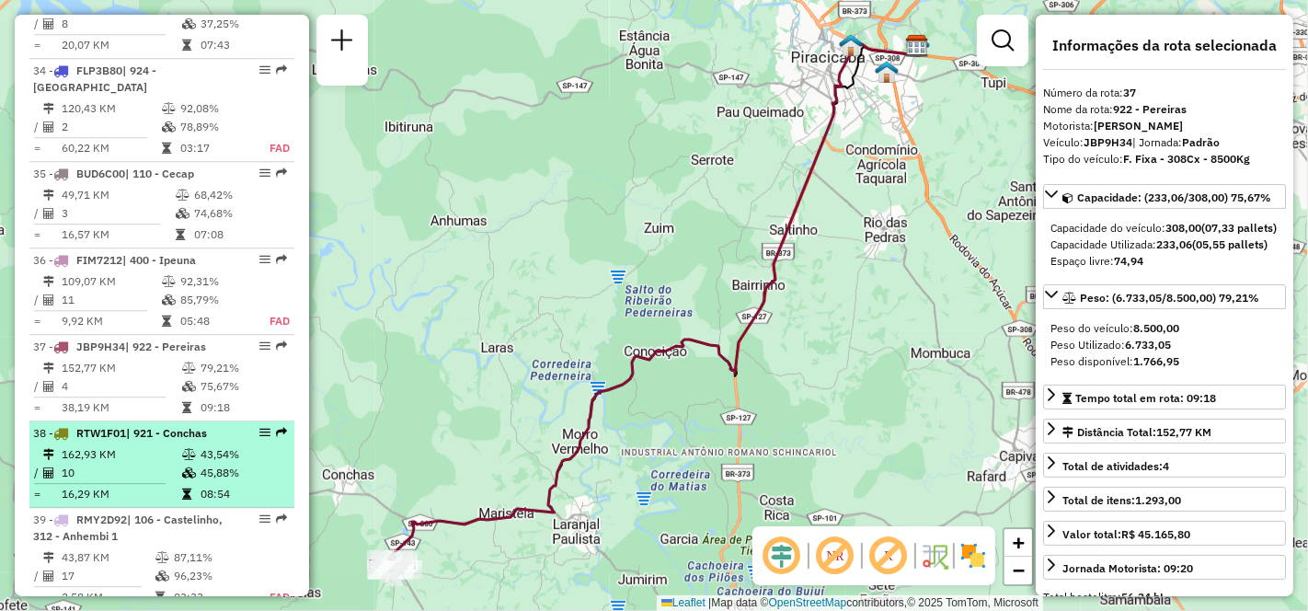
click at [123, 445] on td "162,93 KM" at bounding box center [121, 454] width 121 height 18
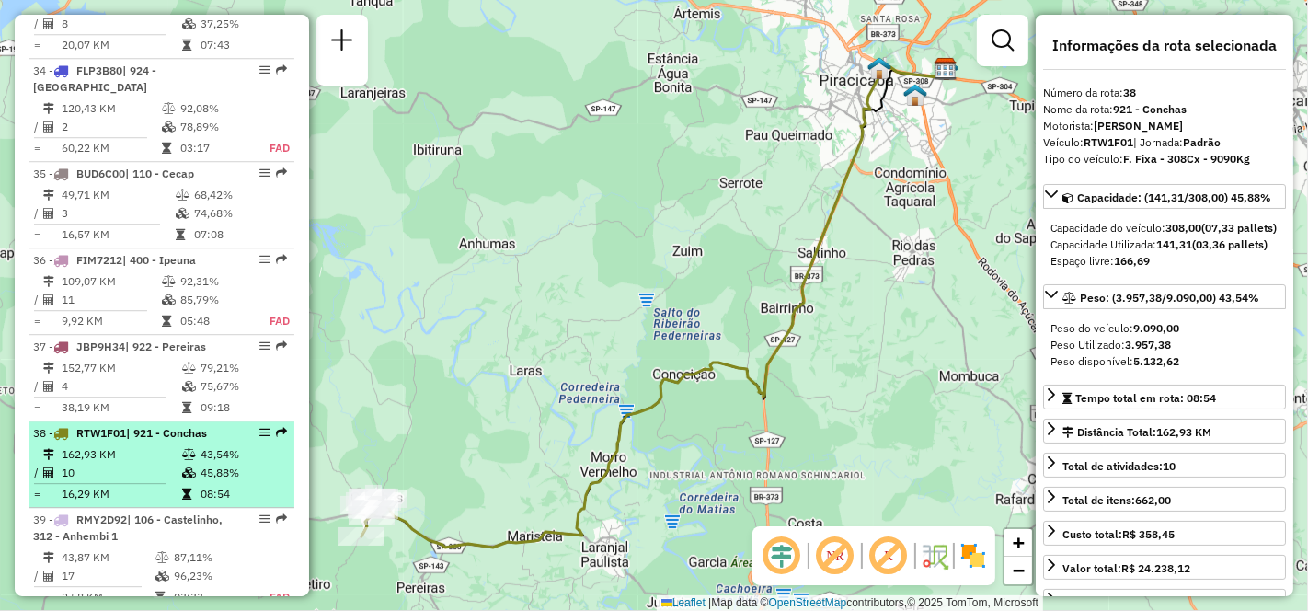
scroll to position [4527, 0]
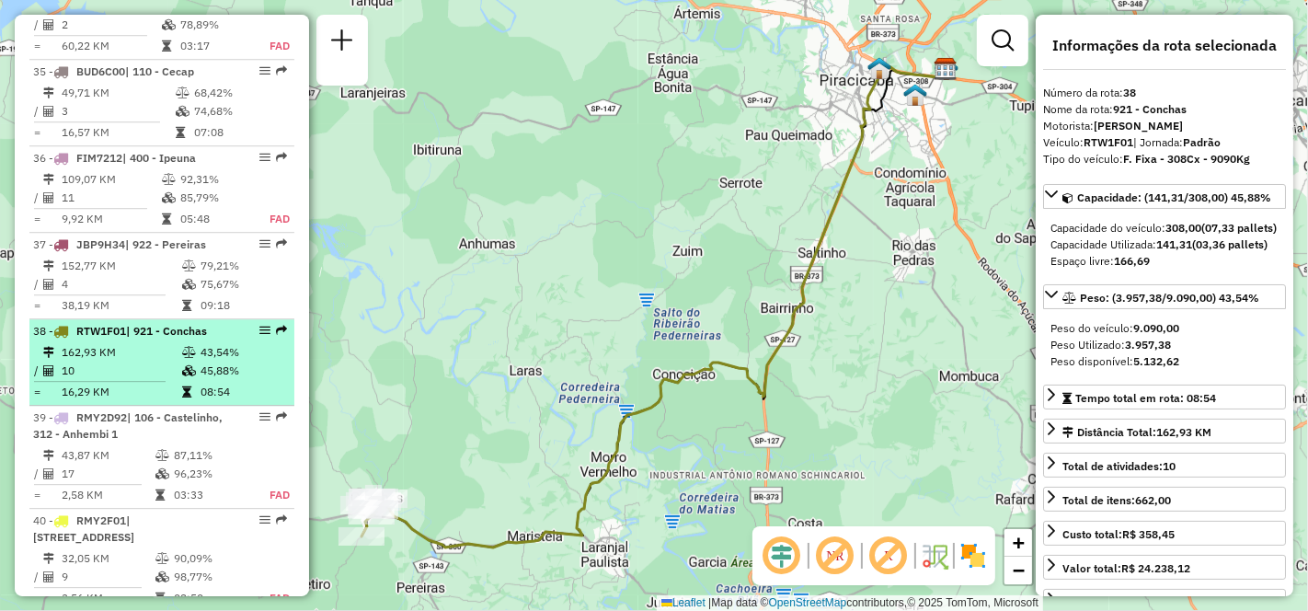
click at [115, 465] on td "17" at bounding box center [108, 474] width 94 height 18
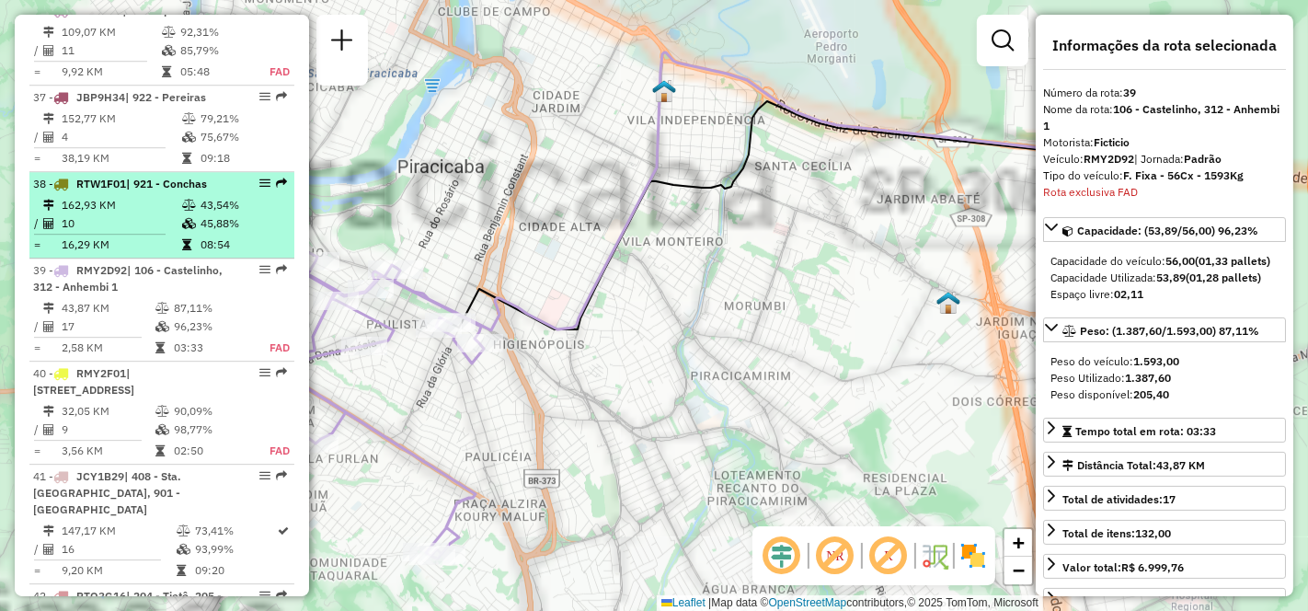
scroll to position [4772, 0]
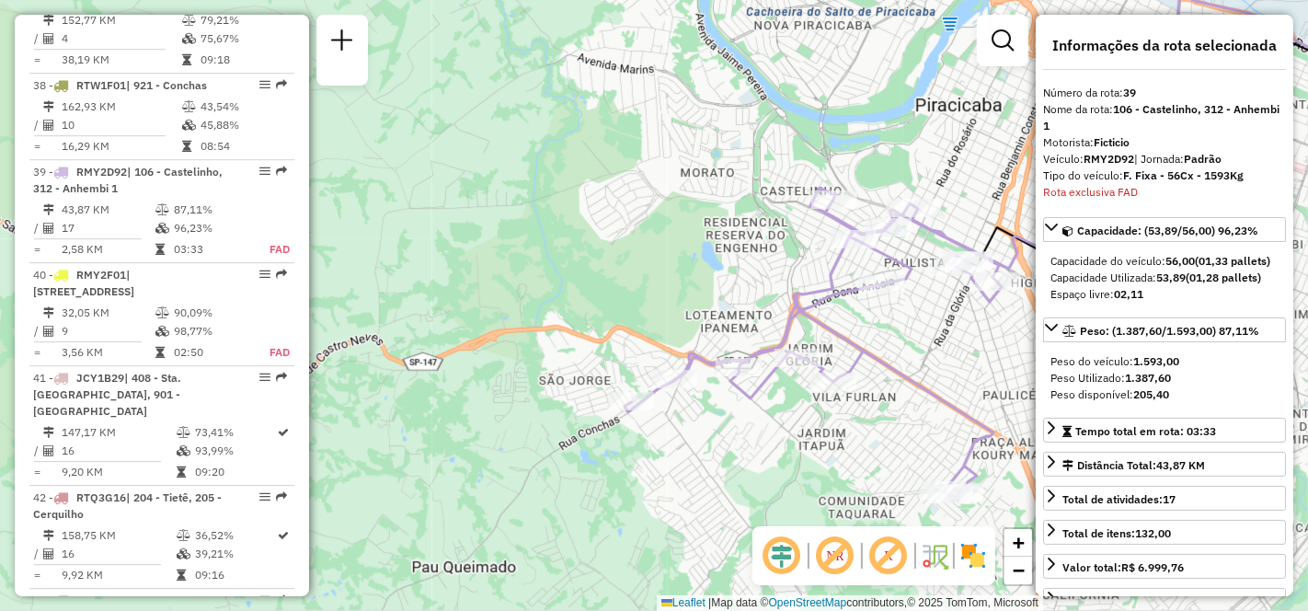
drag, startPoint x: 442, startPoint y: 366, endPoint x: 960, endPoint y: 304, distance: 521.5
click at [960, 304] on div "Janela de atendimento Grade de atendimento Capacidade Transportadoras Veículos …" at bounding box center [654, 305] width 1308 height 611
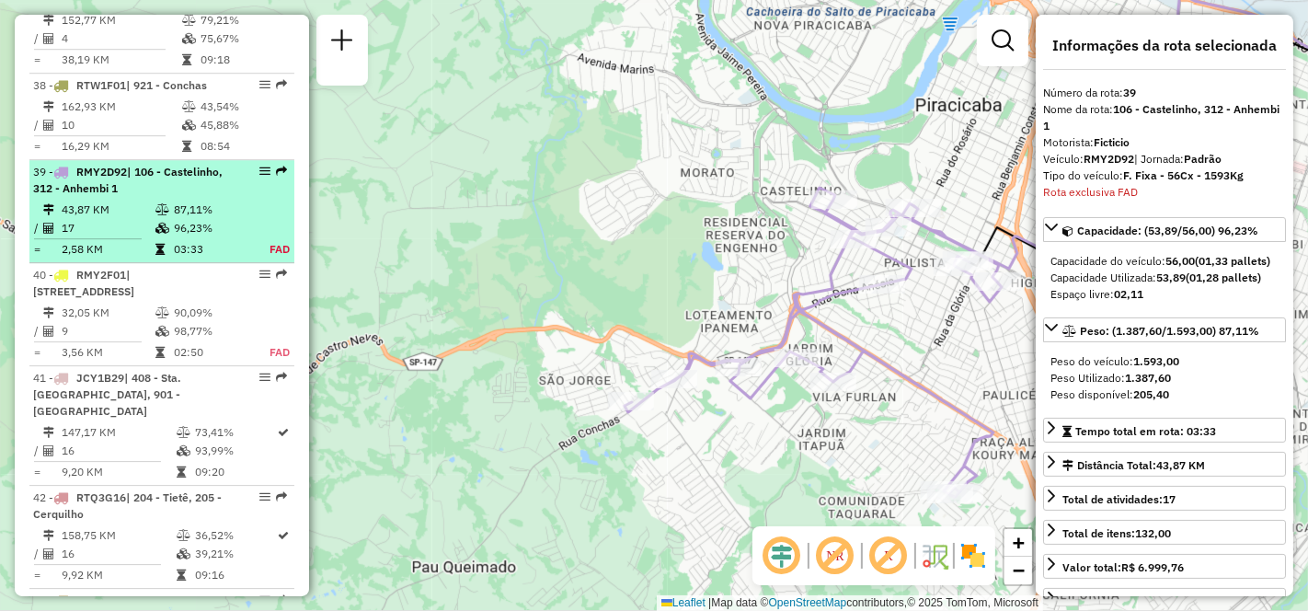
click at [132, 201] on td "43,87 KM" at bounding box center [108, 210] width 94 height 18
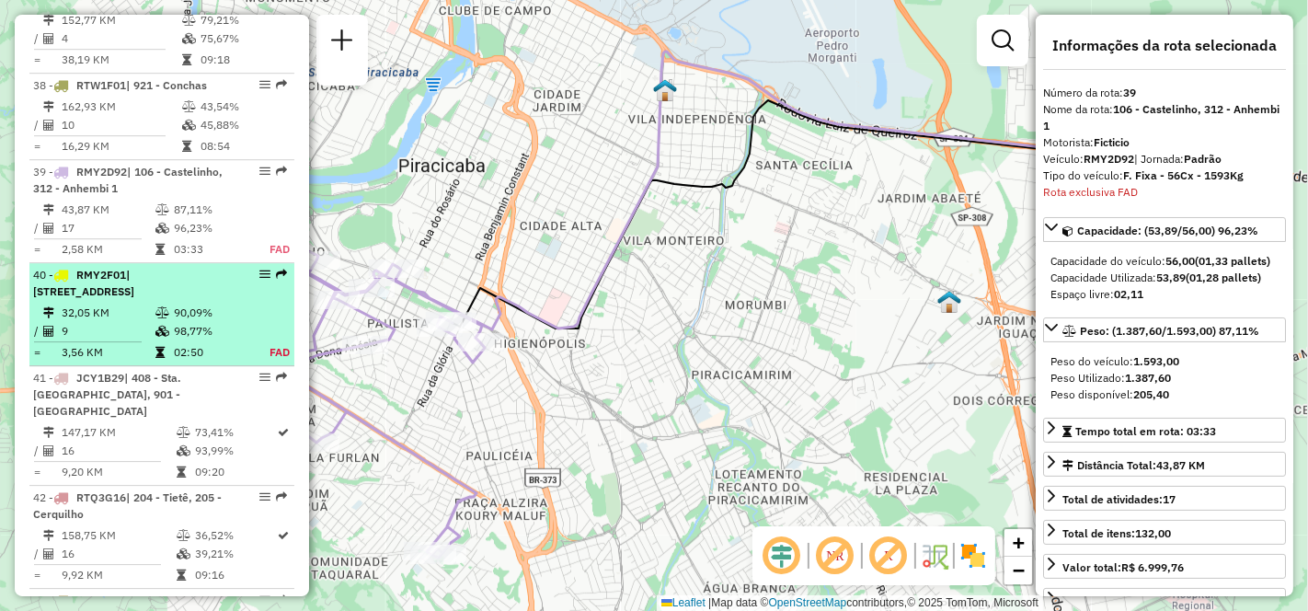
click at [132, 267] on div "40 - RMY2F01 | 314 - Monumento, 905 - [STREET_ADDRESS]" at bounding box center [130, 283] width 195 height 33
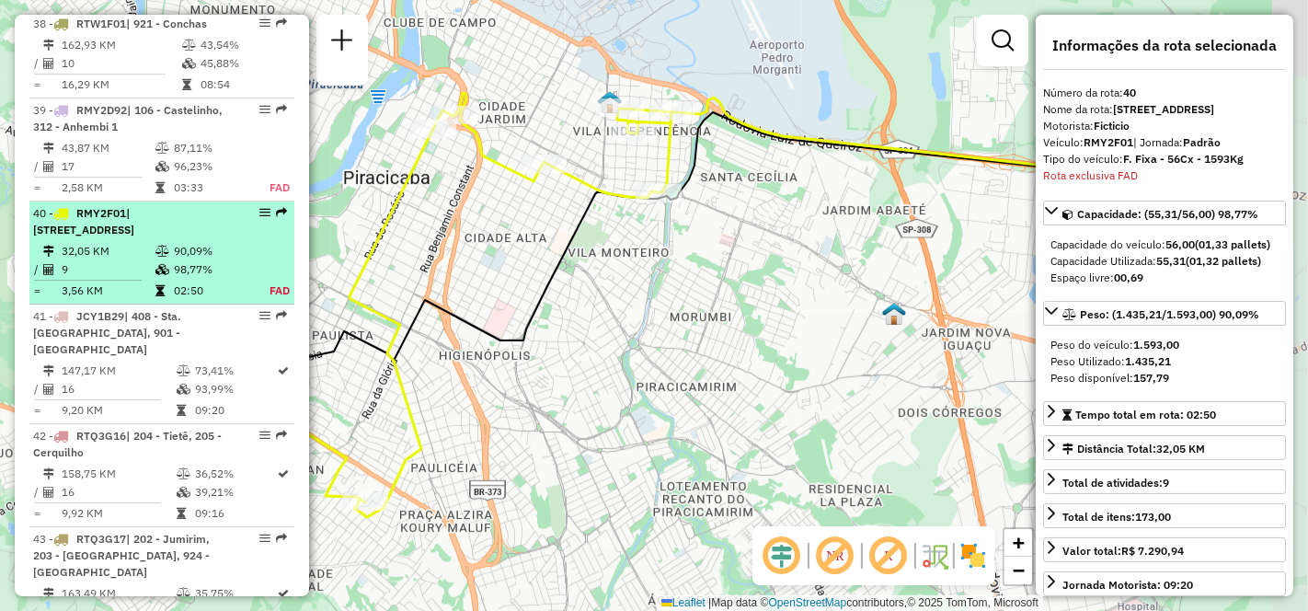
scroll to position [4875, 0]
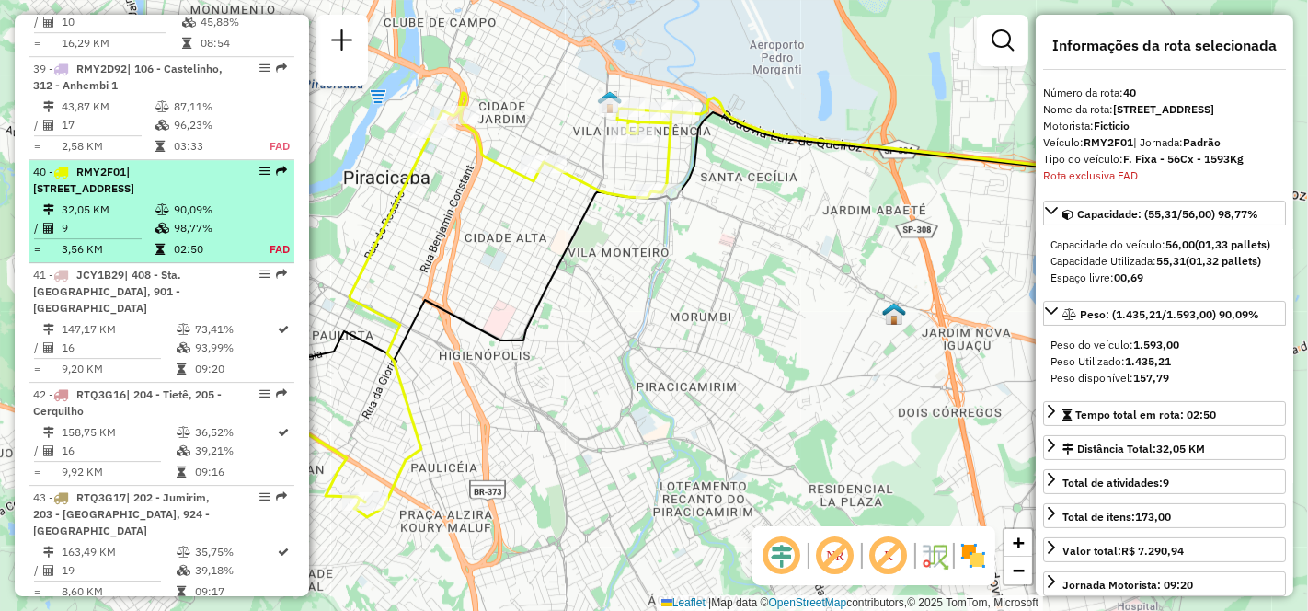
click at [132, 268] on span "| 408 - Sta. [GEOGRAPHIC_DATA], 901 - [GEOGRAPHIC_DATA]" at bounding box center [107, 291] width 148 height 47
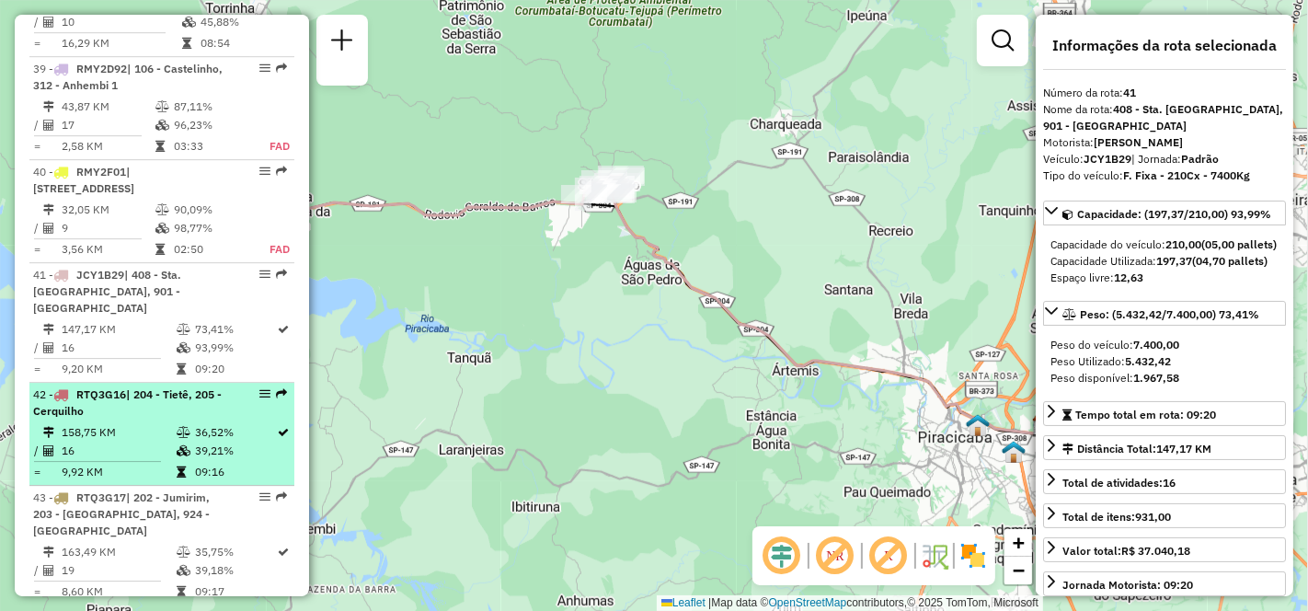
click at [133, 423] on td "158,75 KM" at bounding box center [118, 432] width 115 height 18
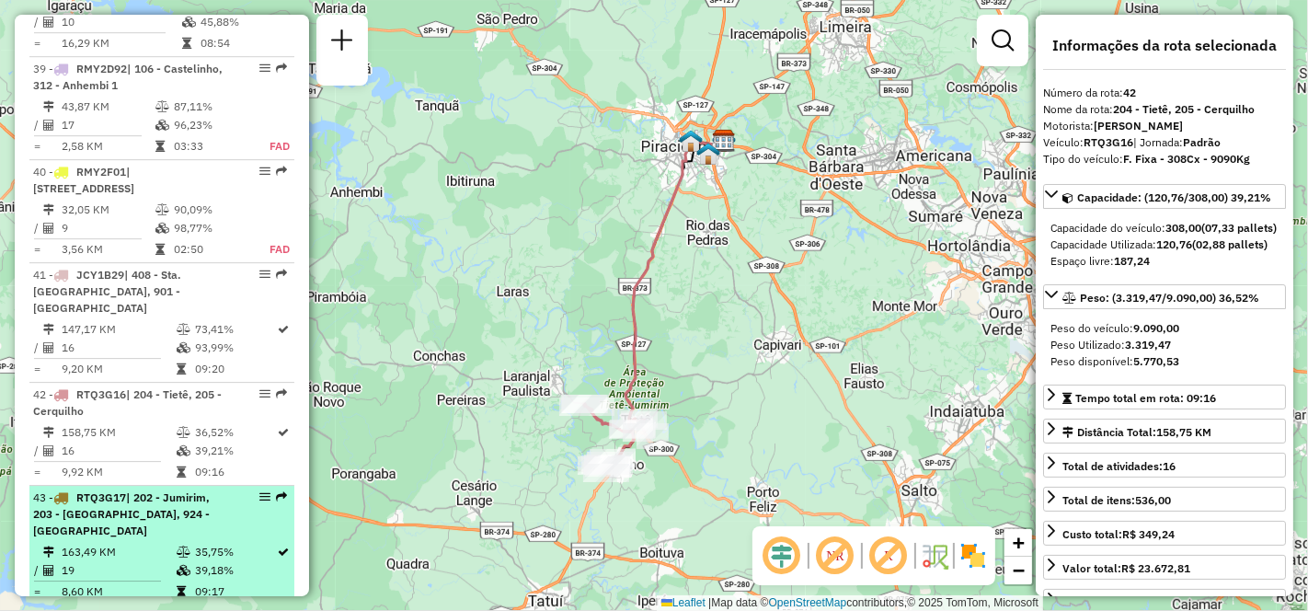
click at [144, 490] on span "| 202 - Jumirim, 203 - [GEOGRAPHIC_DATA], 924 - [GEOGRAPHIC_DATA]" at bounding box center [121, 513] width 177 height 47
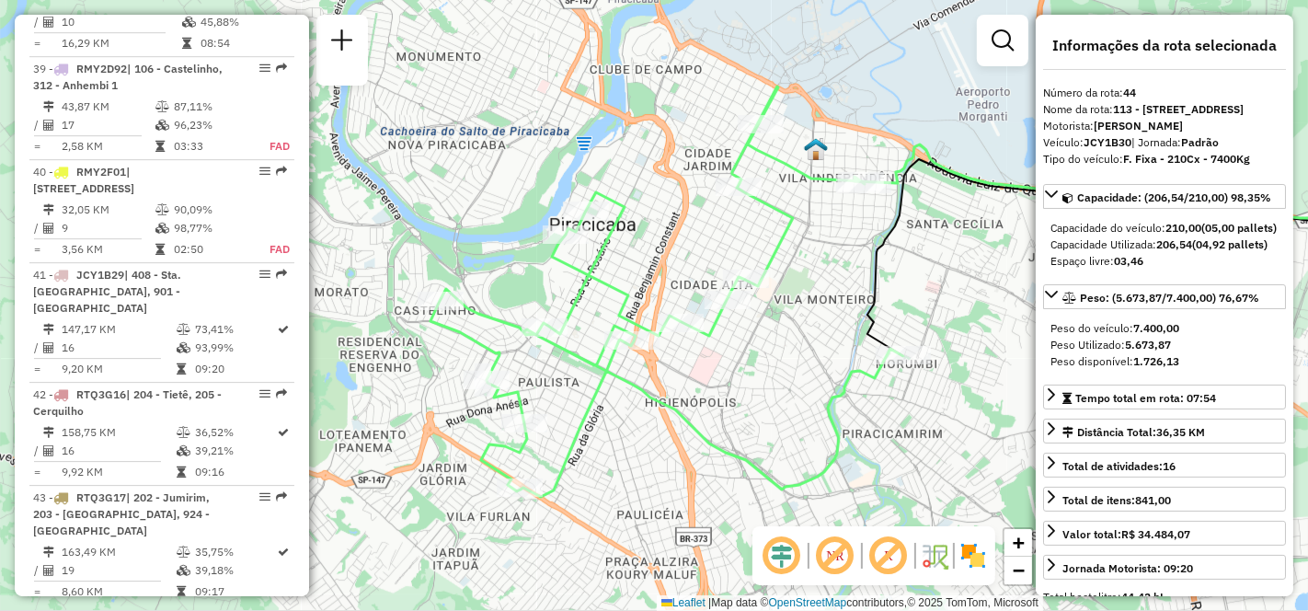
drag, startPoint x: 664, startPoint y: 287, endPoint x: 893, endPoint y: 276, distance: 229.3
click at [893, 276] on div "Janela de atendimento Grade de atendimento Capacidade Transportadoras Veículos …" at bounding box center [654, 305] width 1308 height 611
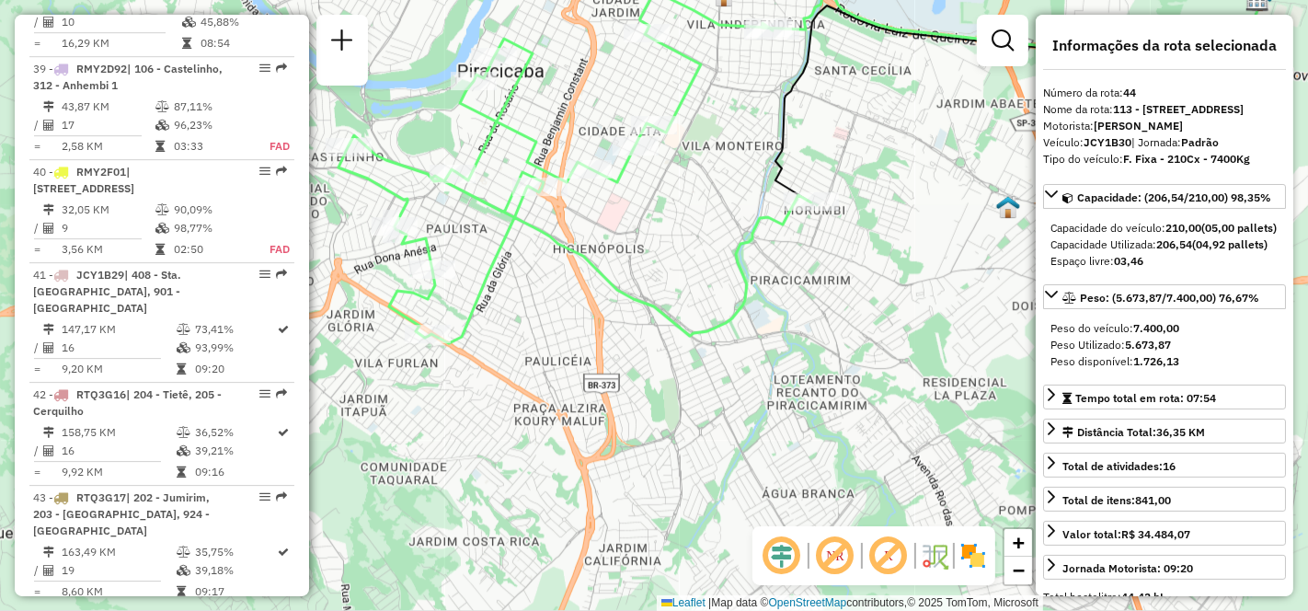
drag, startPoint x: 662, startPoint y: 459, endPoint x: 570, endPoint y: 305, distance: 179.1
click at [570, 305] on div "Janela de atendimento Grade de atendimento Capacidade Transportadoras Veículos …" at bounding box center [654, 305] width 1308 height 611
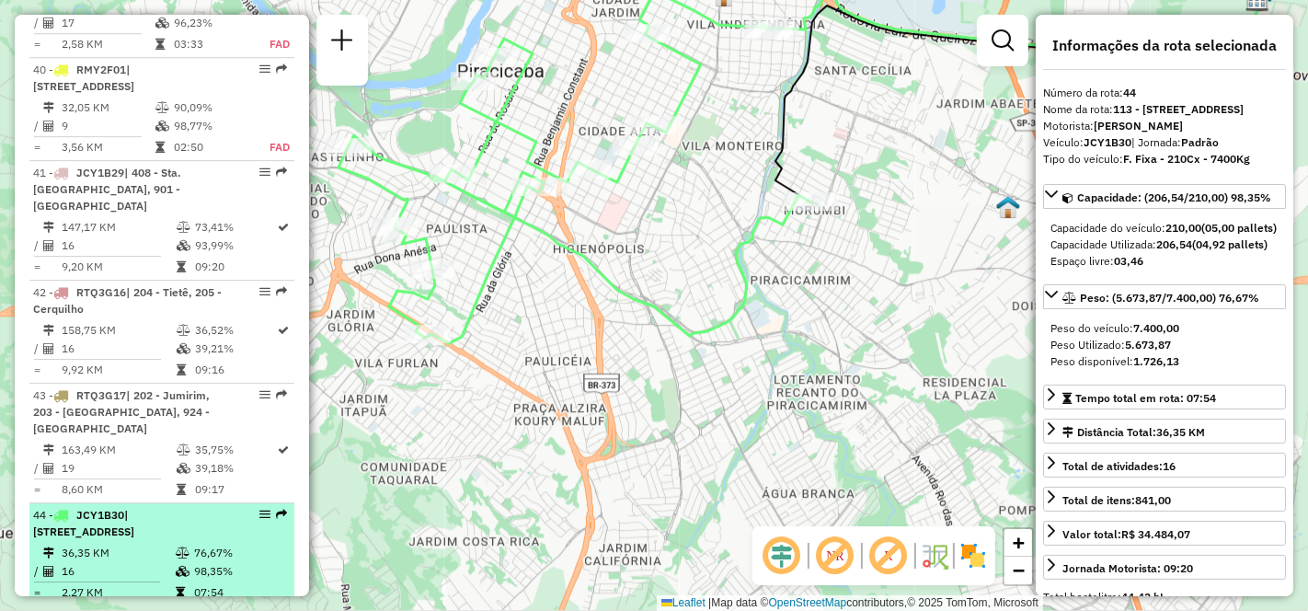
scroll to position [5080, 0]
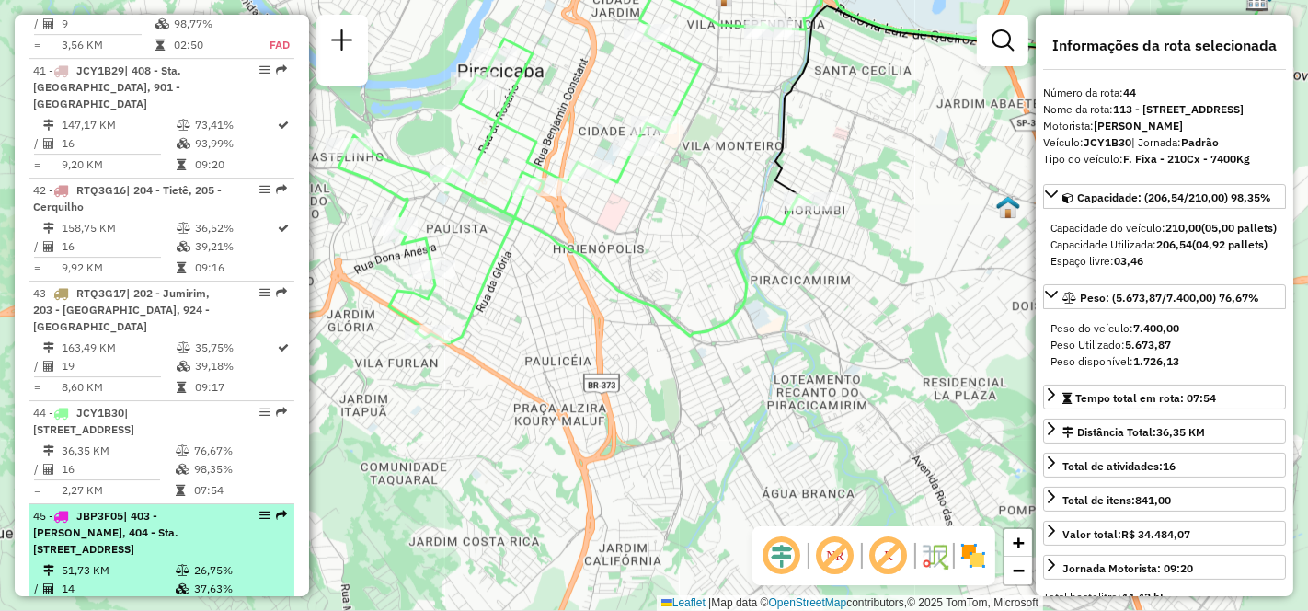
click at [121, 508] on div "45 - JBP3F05 | 403 - [PERSON_NAME], 404 - Sta. [STREET_ADDRESS]" at bounding box center [130, 533] width 195 height 50
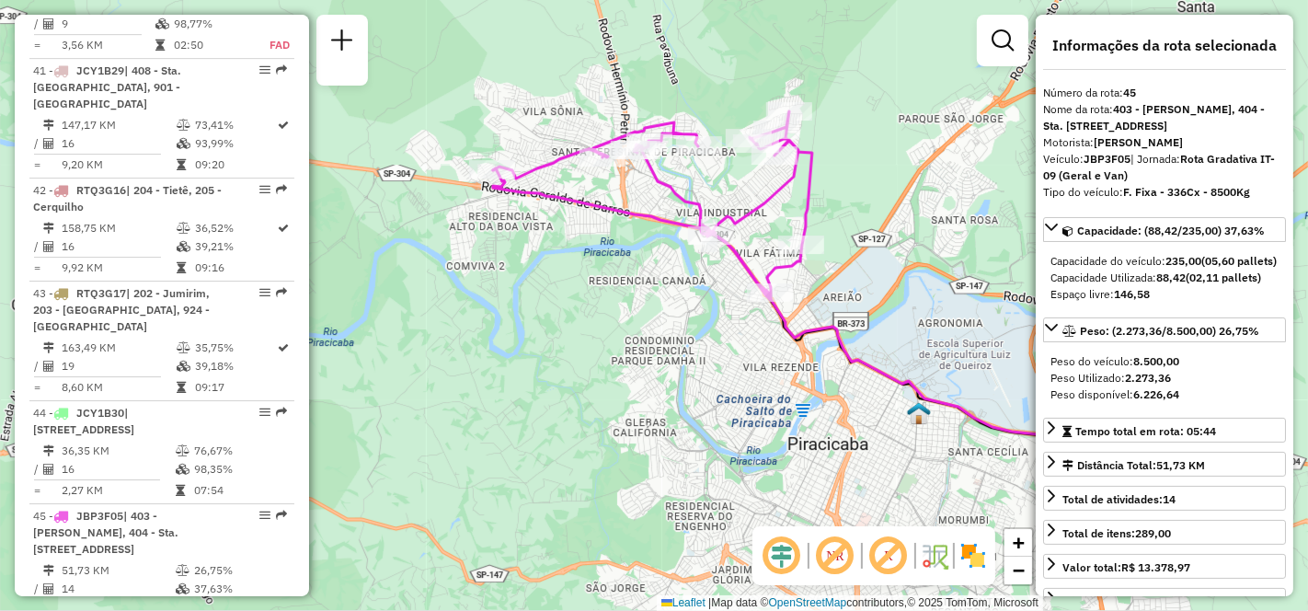
drag, startPoint x: 472, startPoint y: 393, endPoint x: 658, endPoint y: 371, distance: 187.1
click at [658, 371] on div "Janela de atendimento Grade de atendimento Capacidade Transportadoras Veículos …" at bounding box center [654, 305] width 1308 height 611
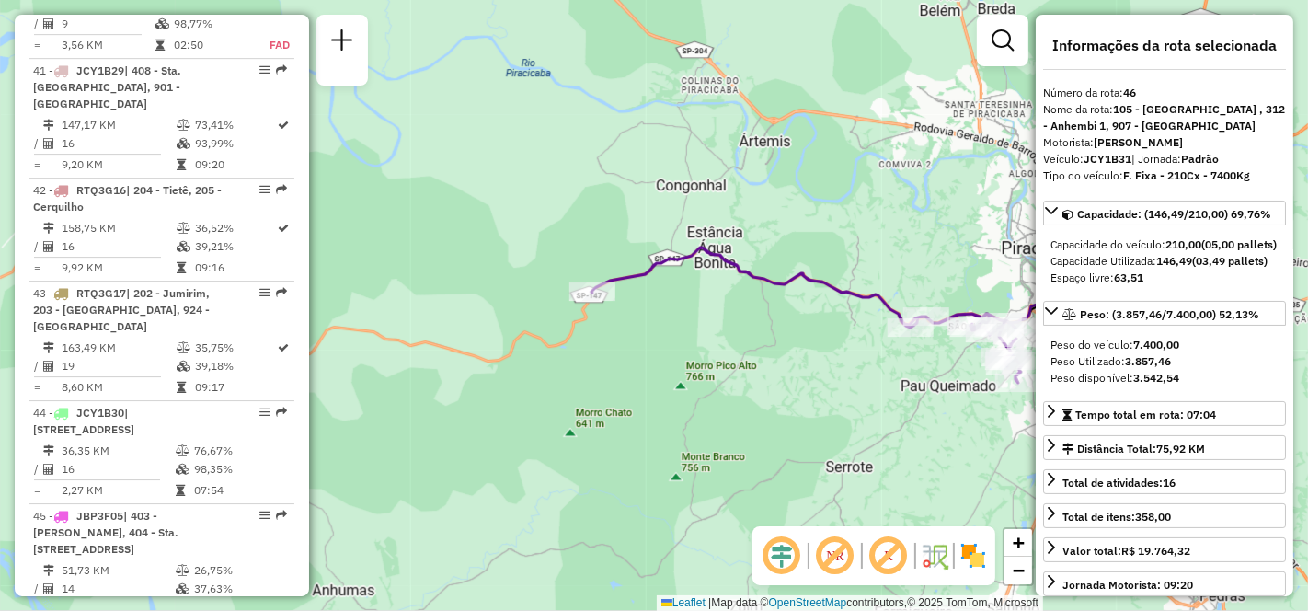
drag, startPoint x: 475, startPoint y: 491, endPoint x: 748, endPoint y: 492, distance: 273.2
click at [748, 492] on div "Janela de atendimento Grade de atendimento Capacidade Transportadoras Veículos …" at bounding box center [654, 305] width 1308 height 611
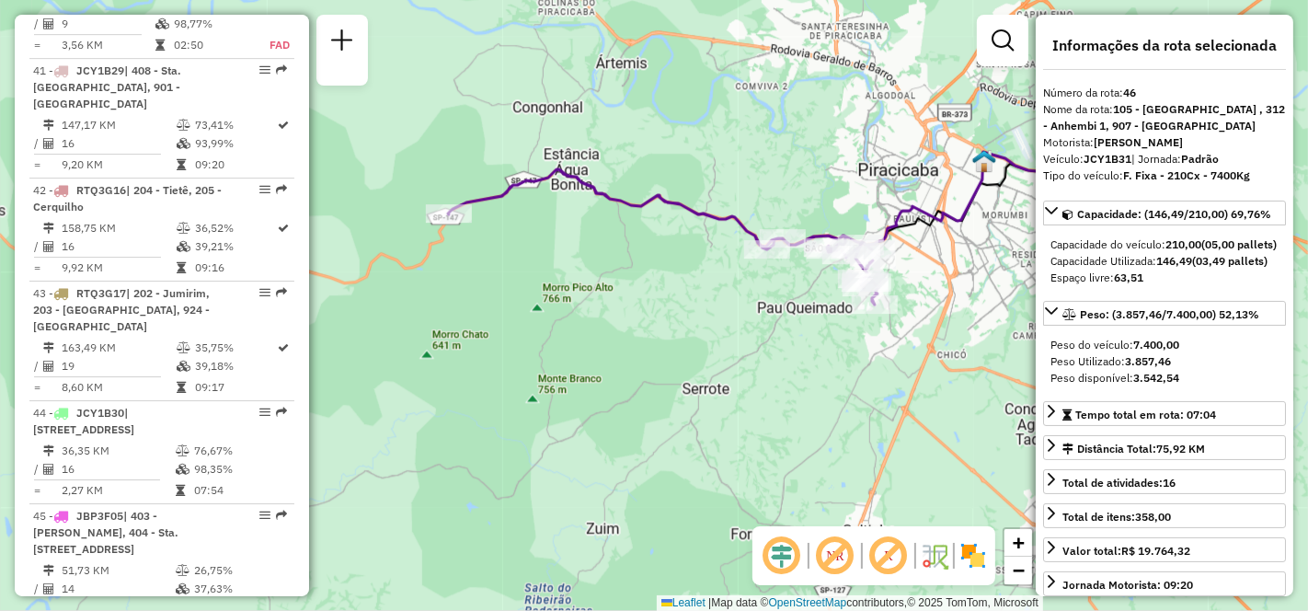
drag, startPoint x: 748, startPoint y: 492, endPoint x: 604, endPoint y: 414, distance: 163.4
click at [604, 414] on div "Janela de atendimento Grade de atendimento Capacidade Transportadoras Veículos …" at bounding box center [654, 305] width 1308 height 611
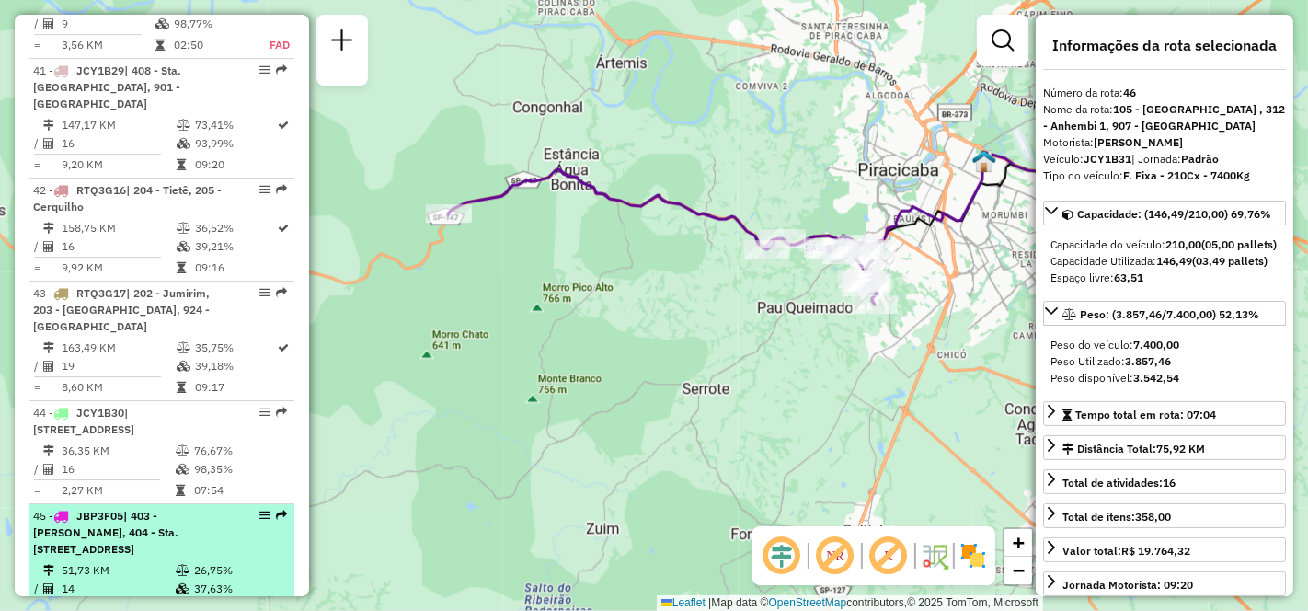
scroll to position [5386, 0]
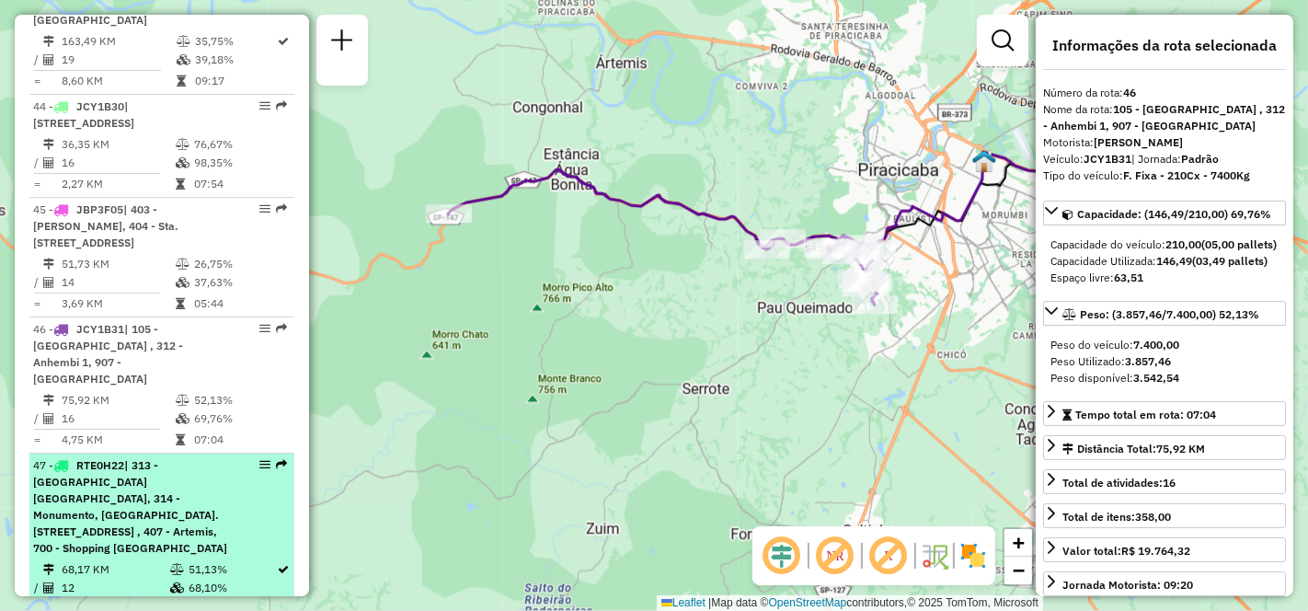
click at [120, 458] on span "| 313 - [GEOGRAPHIC_DATA] [GEOGRAPHIC_DATA], 314 - Monumento, [GEOGRAPHIC_DATA]…" at bounding box center [130, 506] width 194 height 97
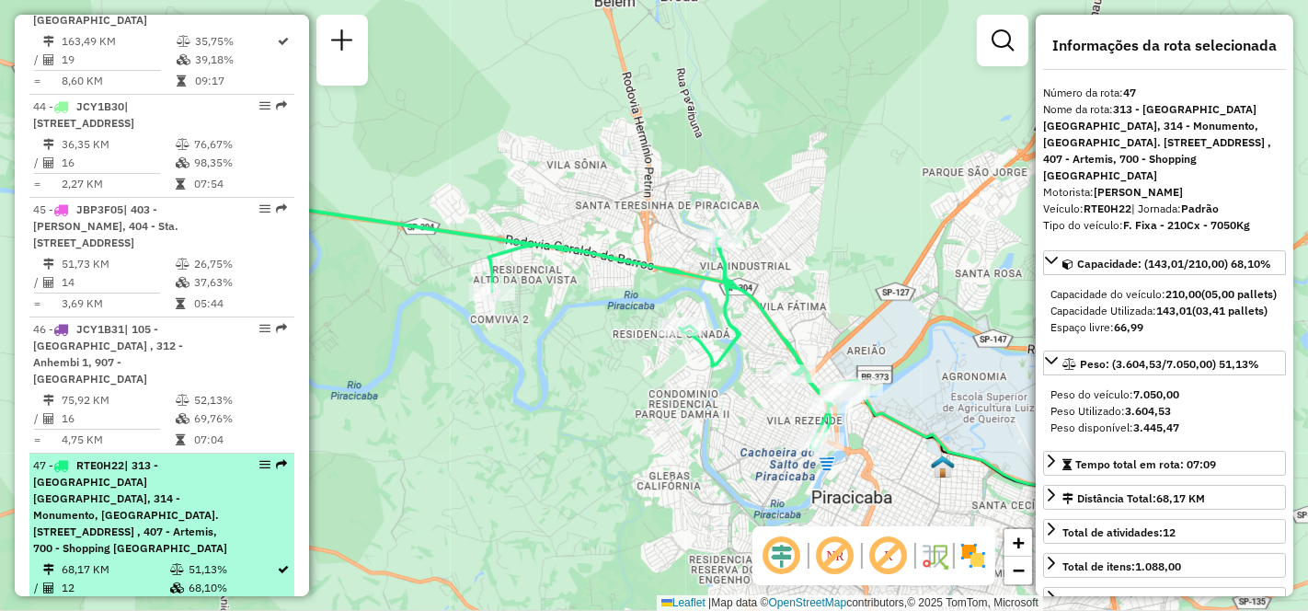
scroll to position [5488, 0]
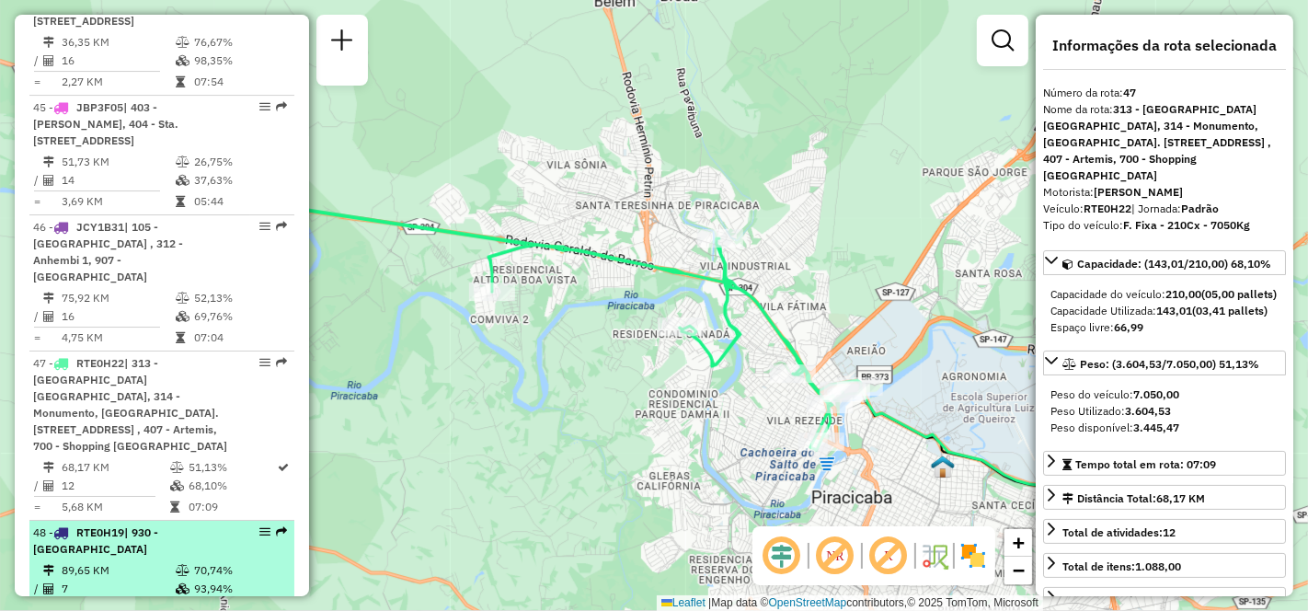
click at [144, 525] on span "| 930 - [GEOGRAPHIC_DATA]" at bounding box center [95, 540] width 125 height 30
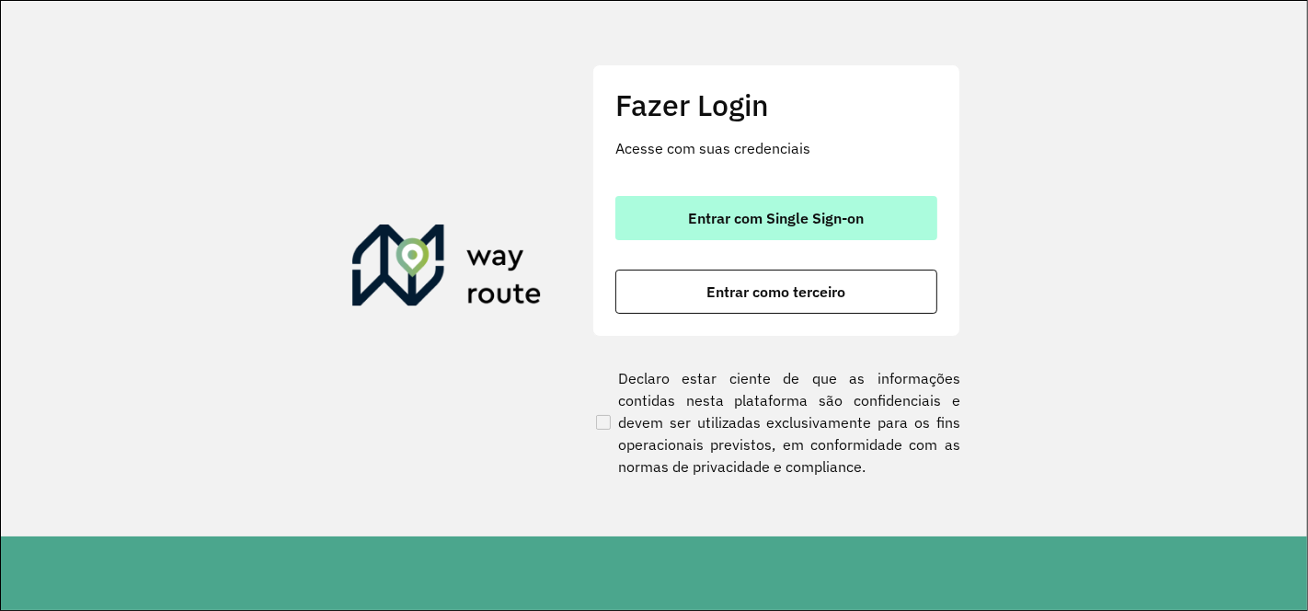
click at [728, 213] on span "Entrar com Single Sign-on" at bounding box center [777, 218] width 176 height 15
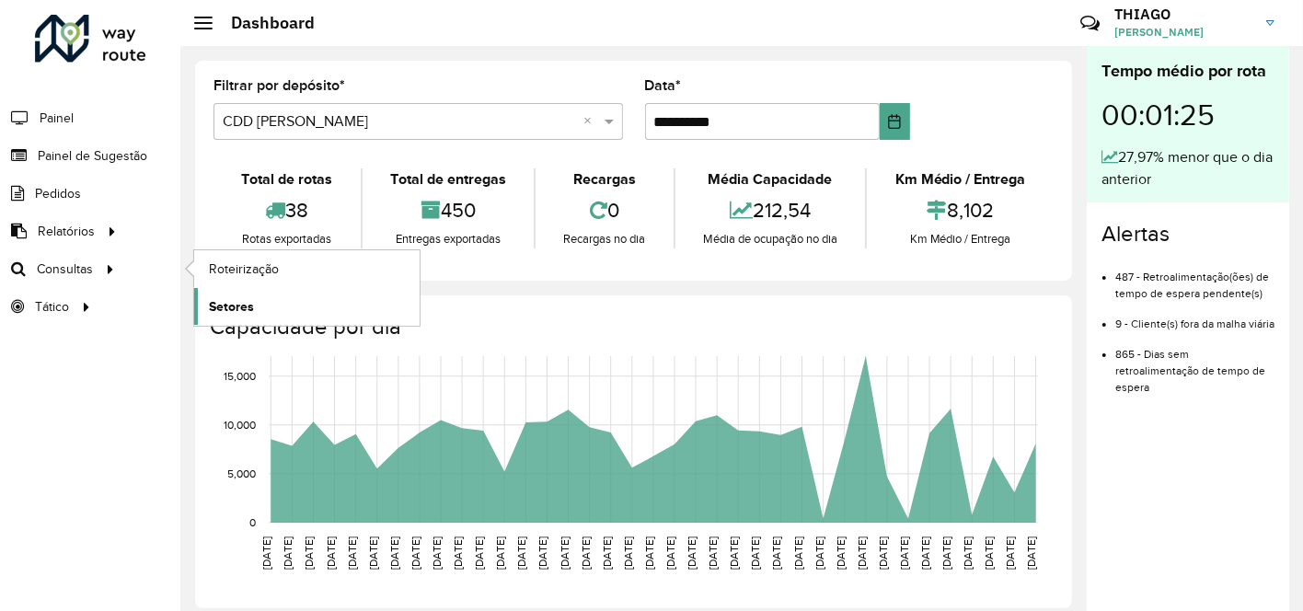
click at [249, 309] on span "Setores" at bounding box center [231, 306] width 45 height 19
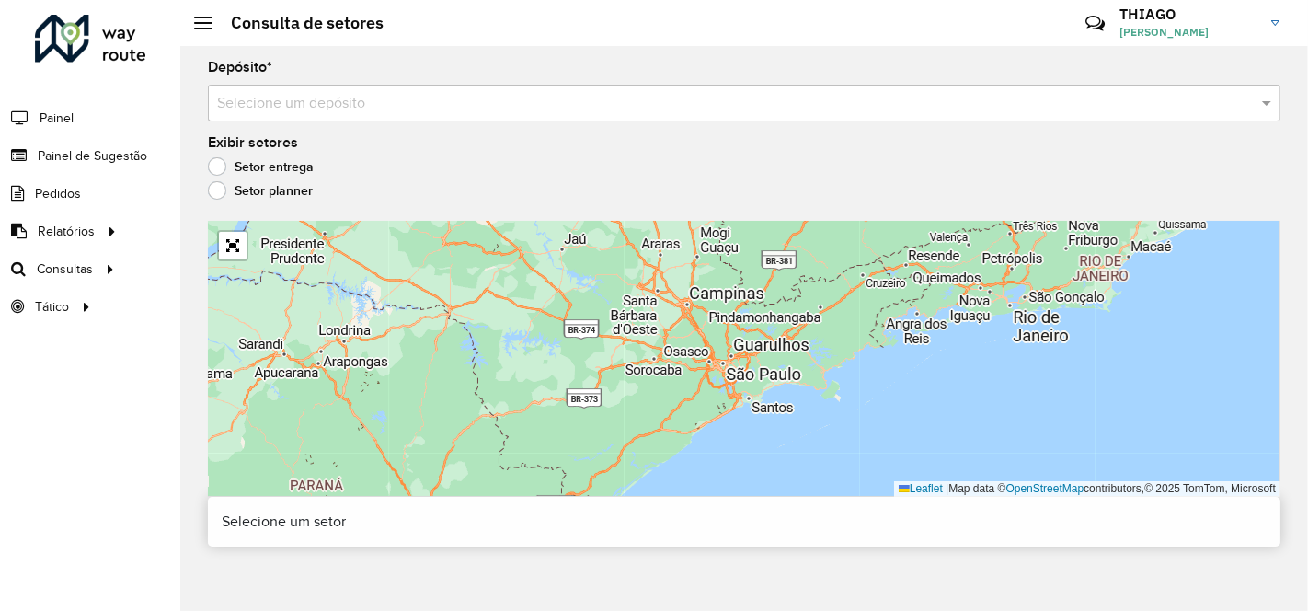
click at [305, 93] on input "text" at bounding box center [725, 104] width 1017 height 22
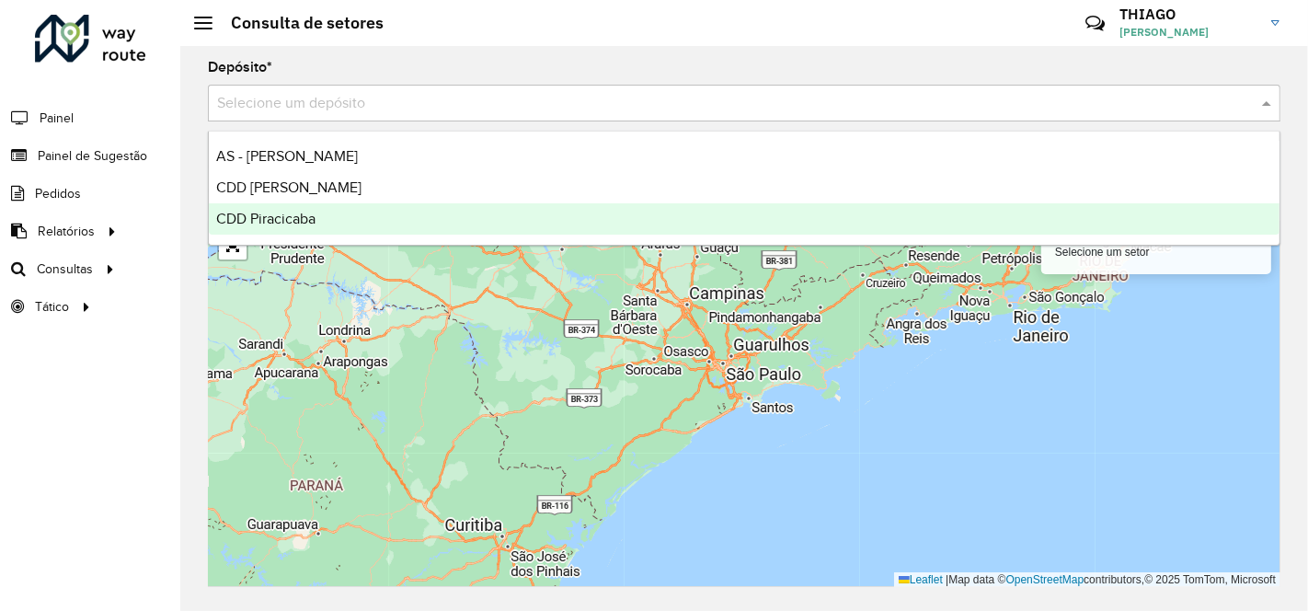
click at [313, 218] on span "CDD Piracicaba" at bounding box center [265, 219] width 99 height 16
